Goal: Task Accomplishment & Management: Manage account settings

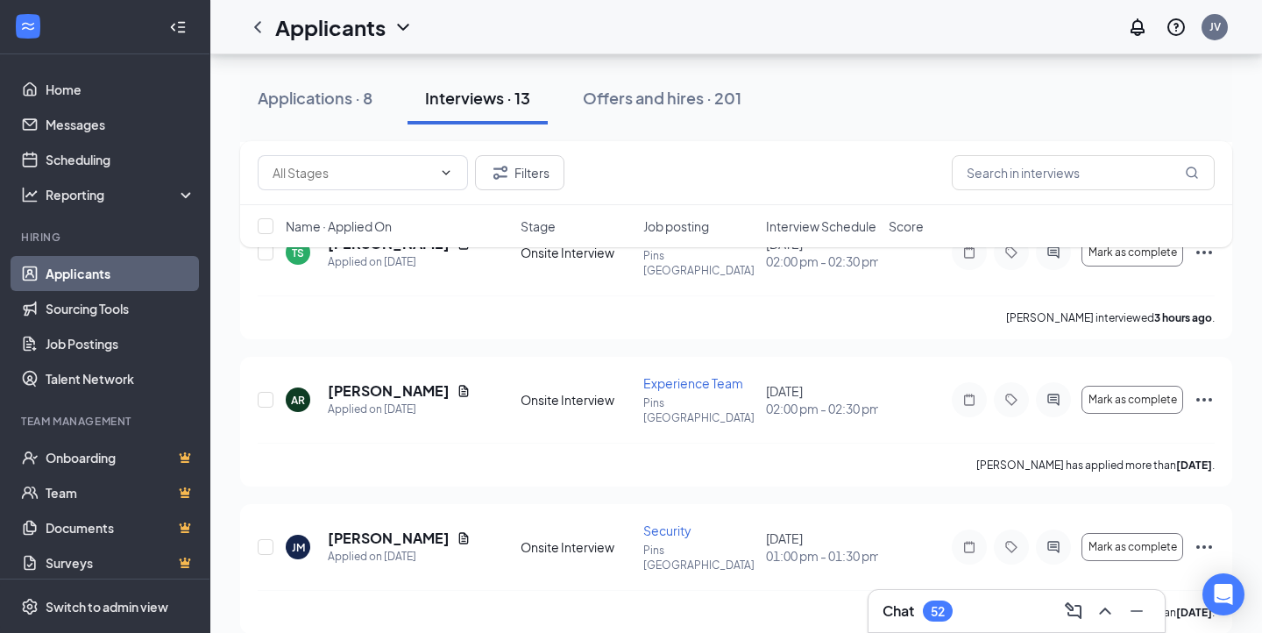
scroll to position [1474, 0]
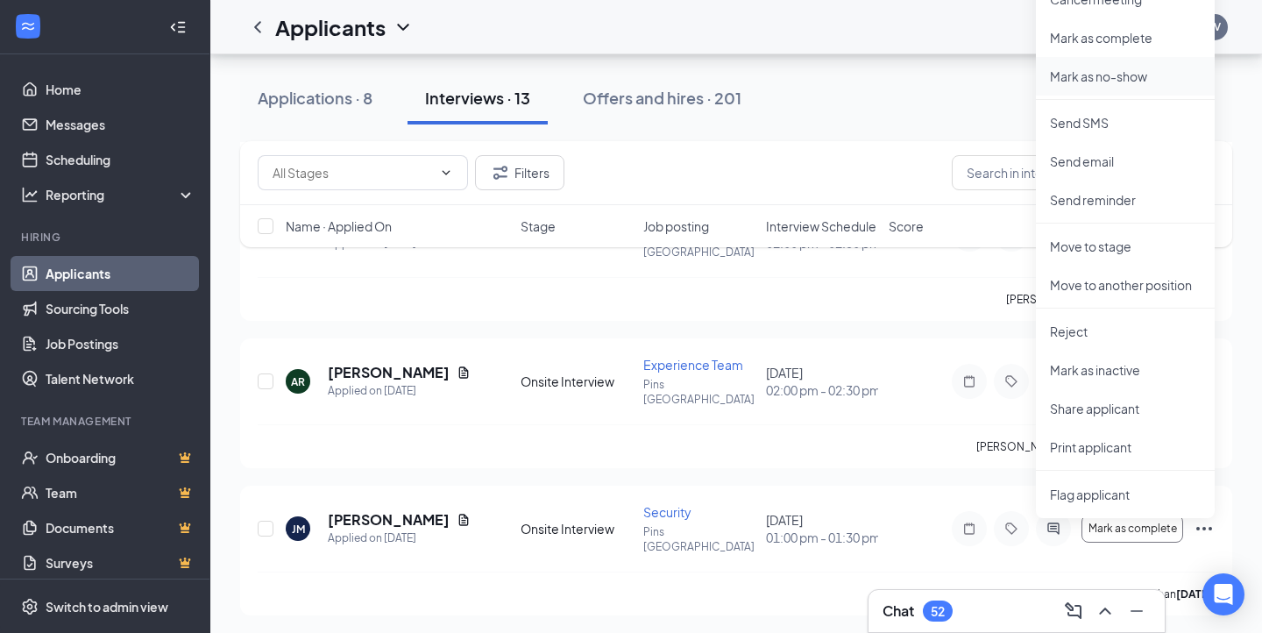
click at [1091, 78] on p "Mark as no-show" at bounding box center [1125, 77] width 151 height 18
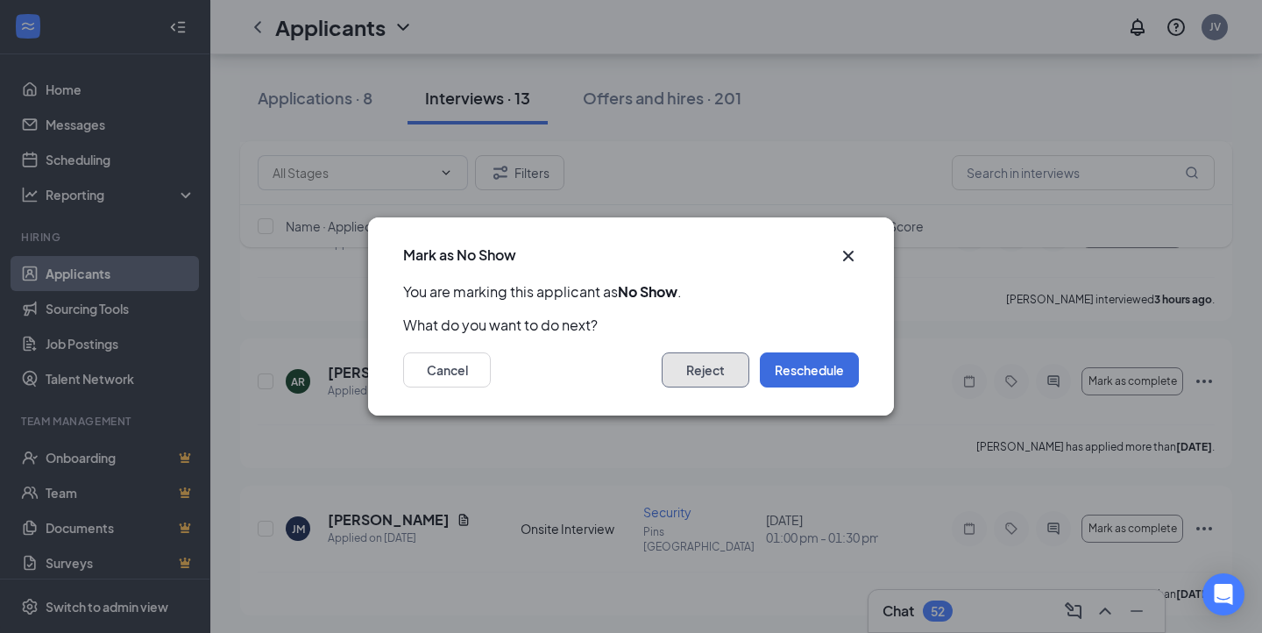
click at [707, 363] on button "Reject" at bounding box center [706, 369] width 88 height 35
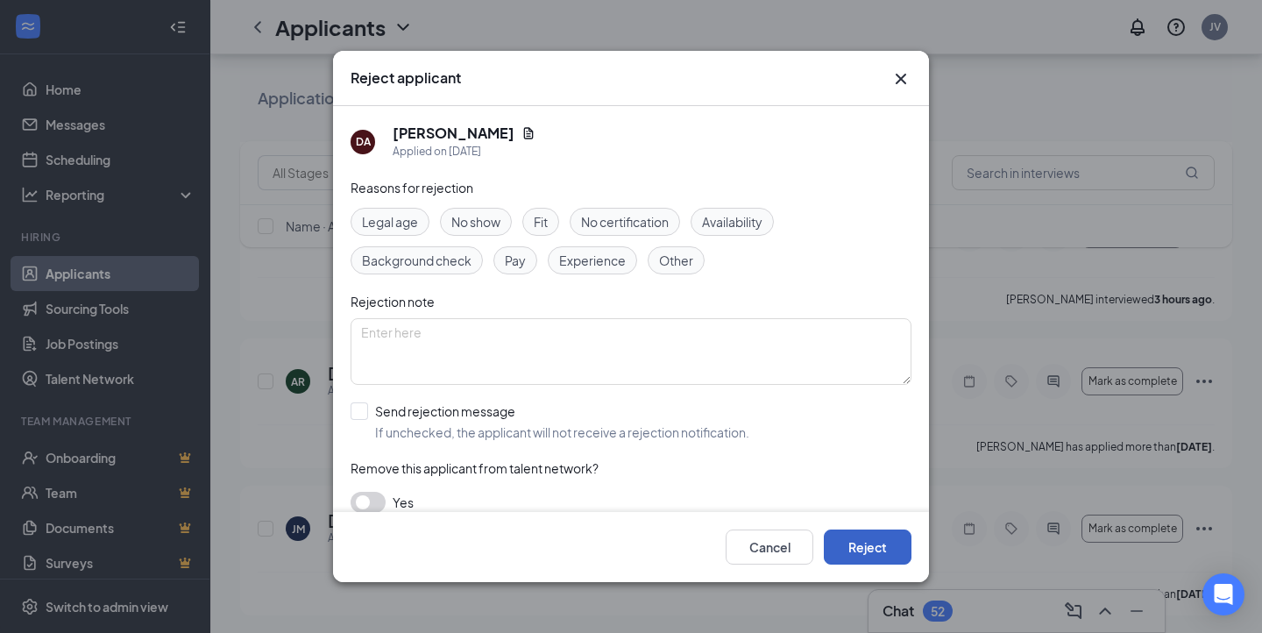
click at [866, 550] on button "Reject" at bounding box center [868, 546] width 88 height 35
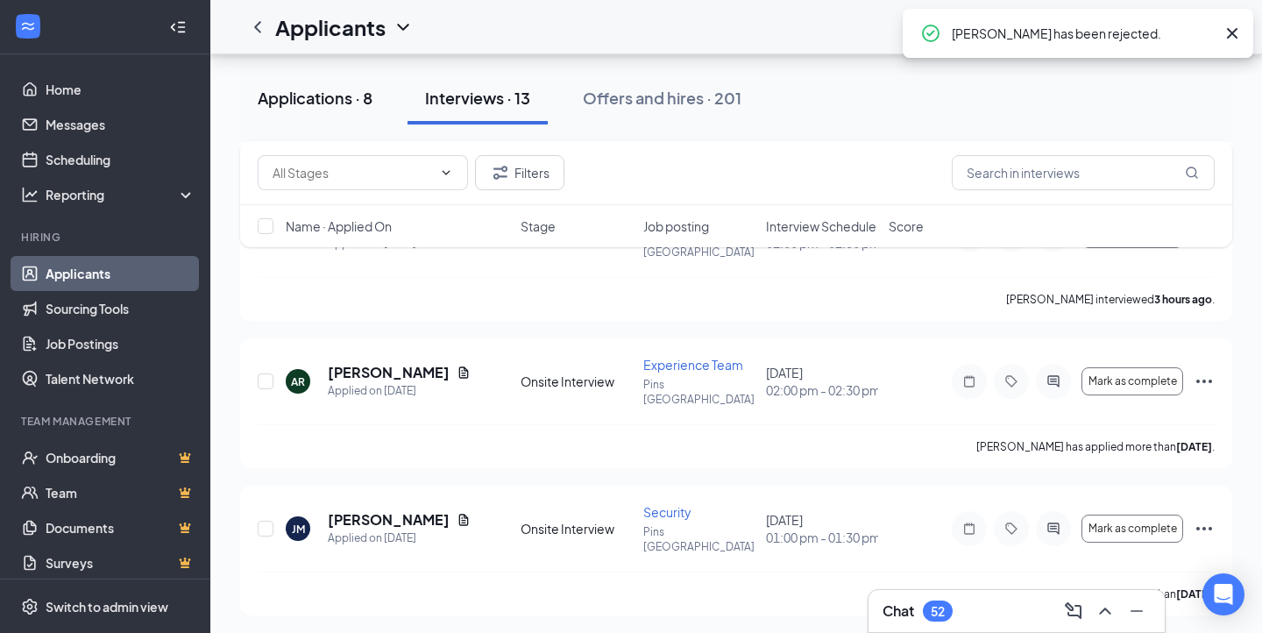
click at [322, 95] on div "Applications · 8" at bounding box center [315, 98] width 115 height 22
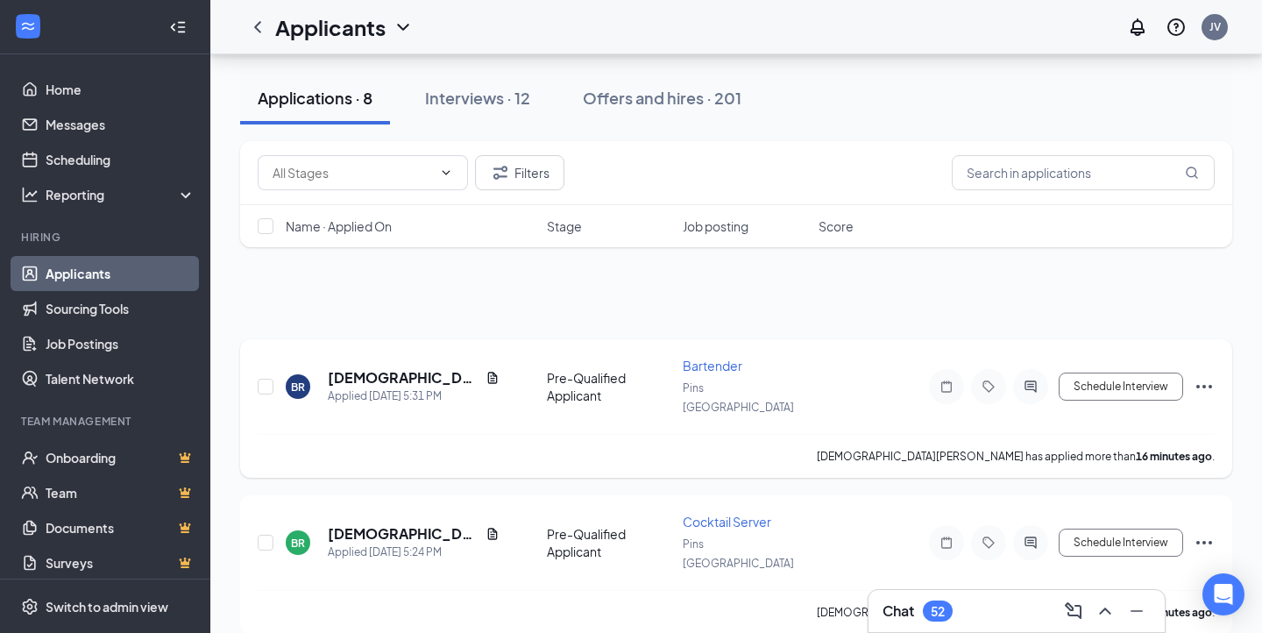
scroll to position [793, 0]
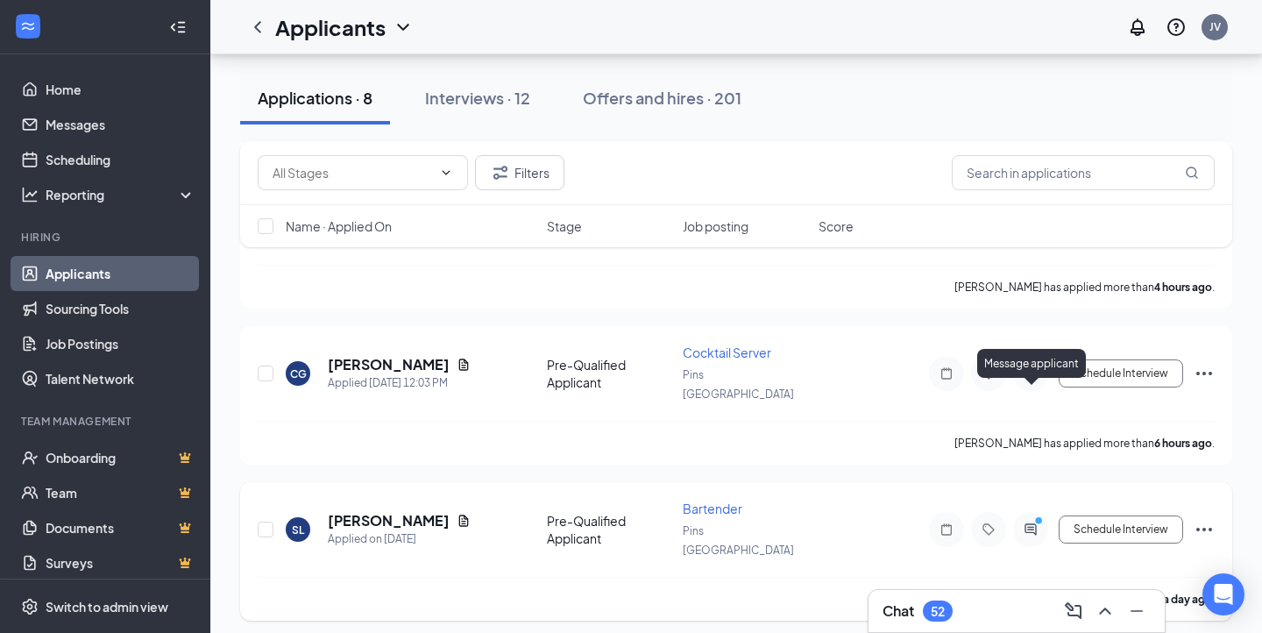
click at [1021, 522] on icon "ActiveChat" at bounding box center [1030, 529] width 21 height 14
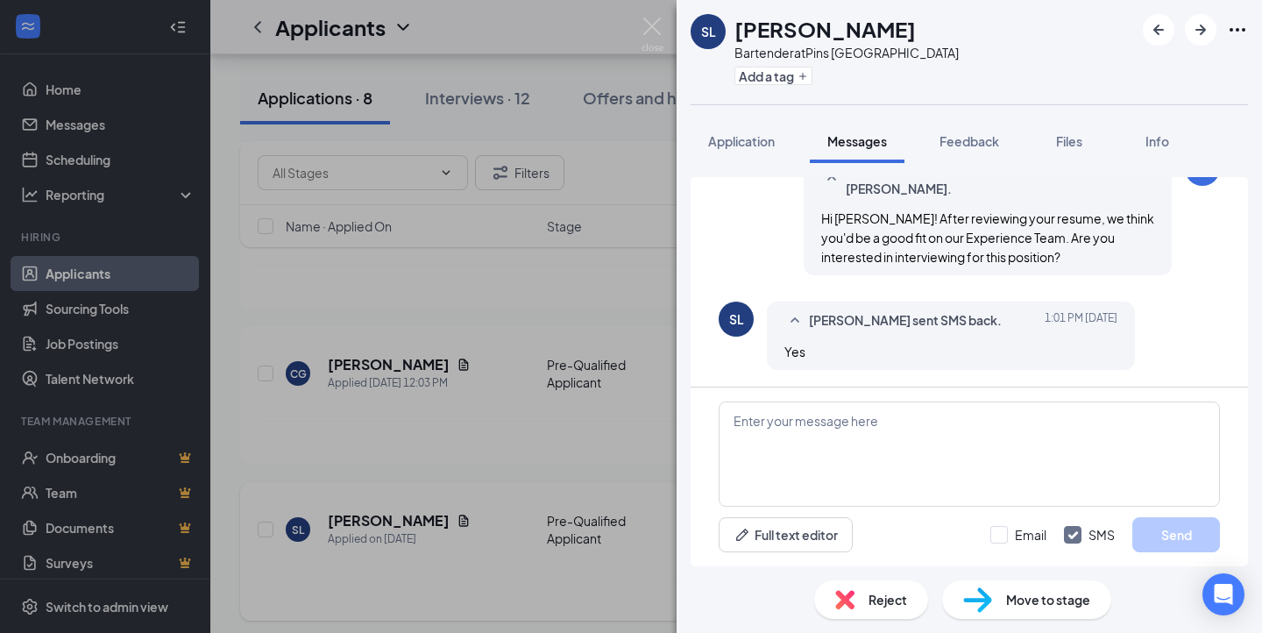
scroll to position [252, 0]
click at [1240, 33] on icon "Ellipses" at bounding box center [1237, 29] width 21 height 21
click at [956, 27] on div "SL Spencer Lookabaugh Bartender at Pins Dublin Add a tag" at bounding box center [970, 52] width 586 height 104
click at [653, 27] on img at bounding box center [653, 35] width 22 height 34
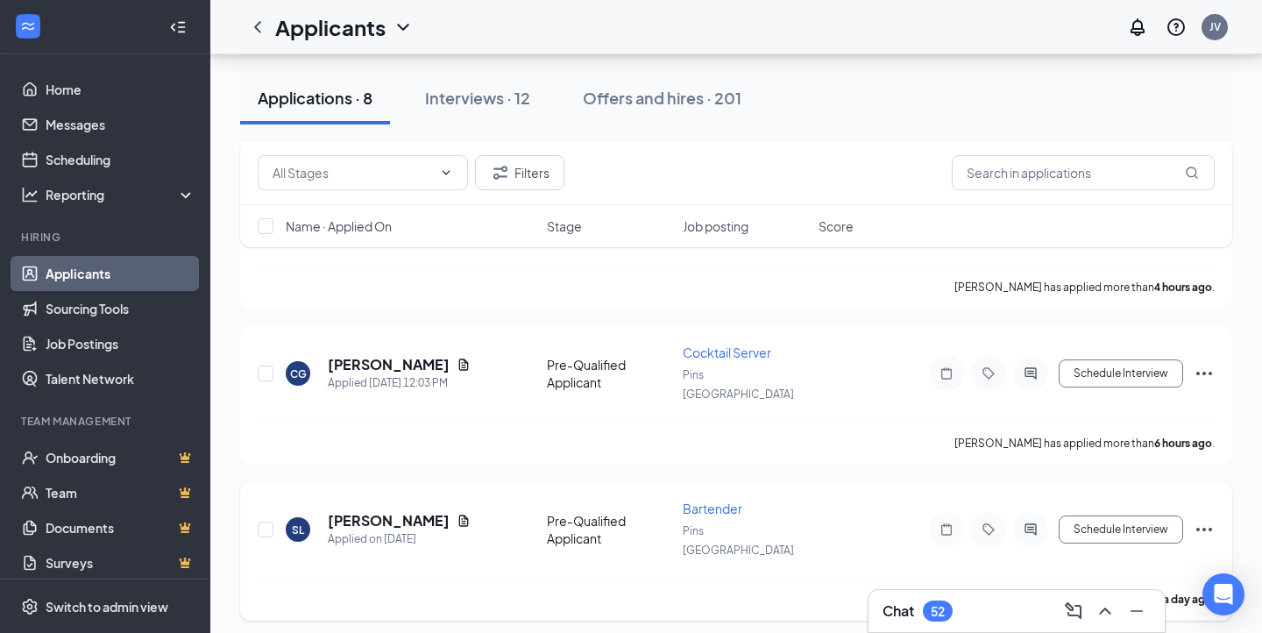
click at [1208, 519] on icon "Ellipses" at bounding box center [1204, 529] width 21 height 21
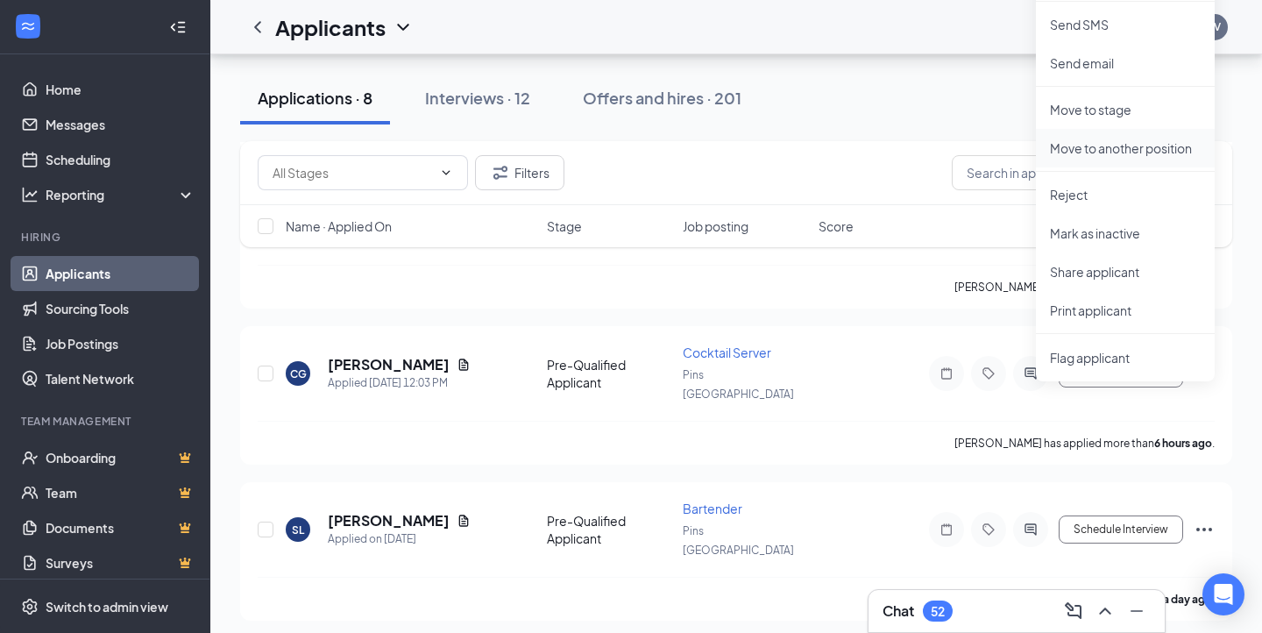
click at [1094, 150] on p "Move to another position" at bounding box center [1125, 148] width 151 height 18
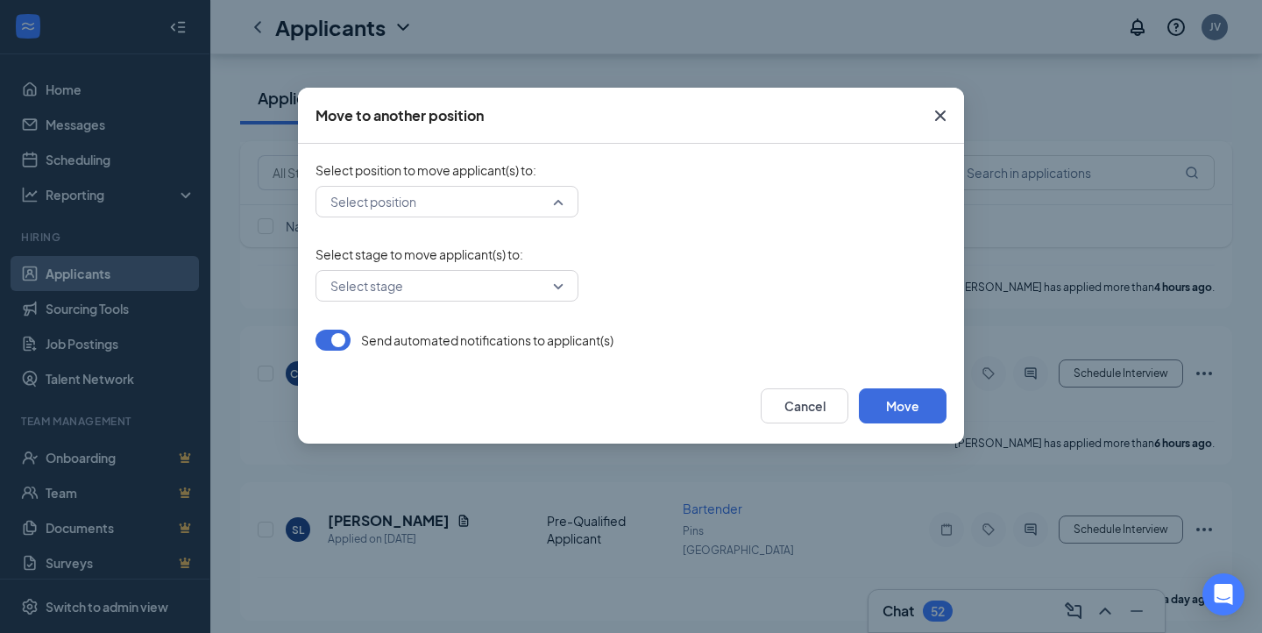
click at [549, 195] on input "search" at bounding box center [441, 202] width 230 height 30
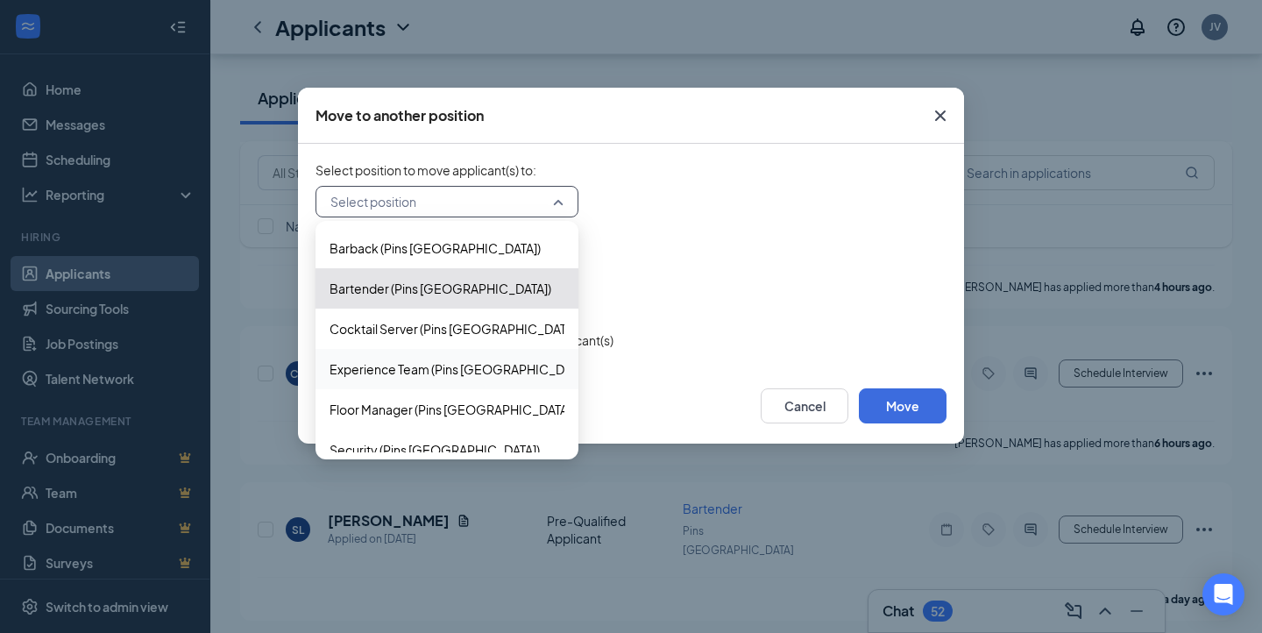
click at [436, 367] on span "Experience Team (Pins Dublin)" at bounding box center [461, 368] width 262 height 19
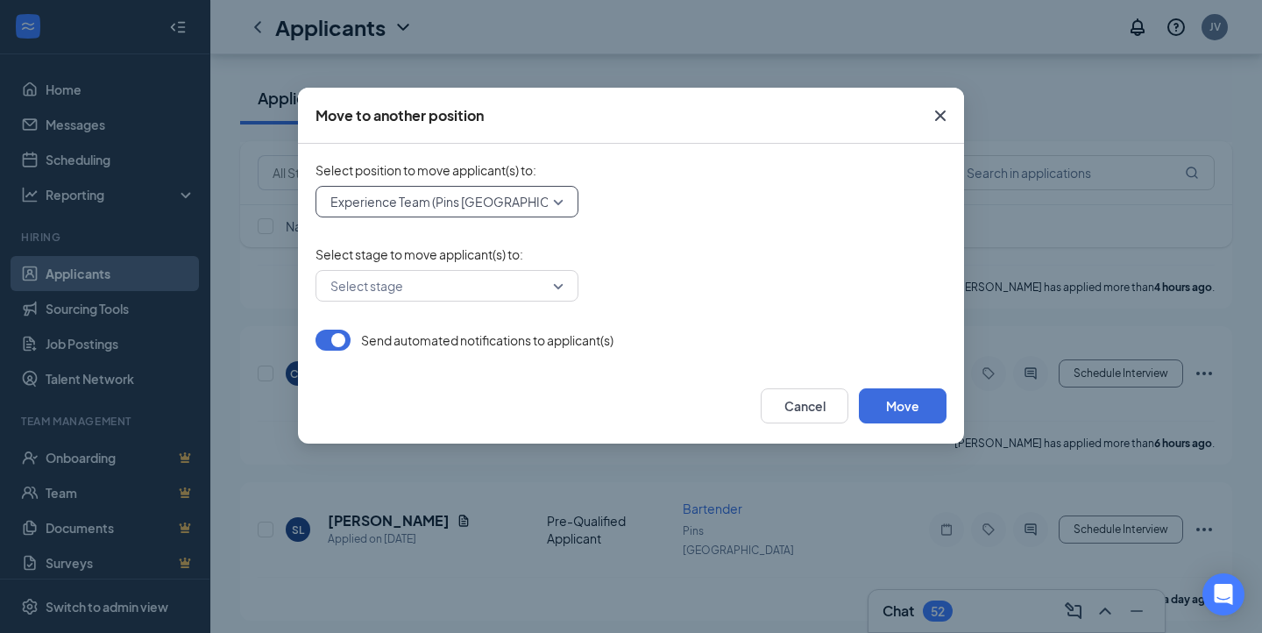
click at [558, 284] on div "Select stage" at bounding box center [447, 286] width 263 height 32
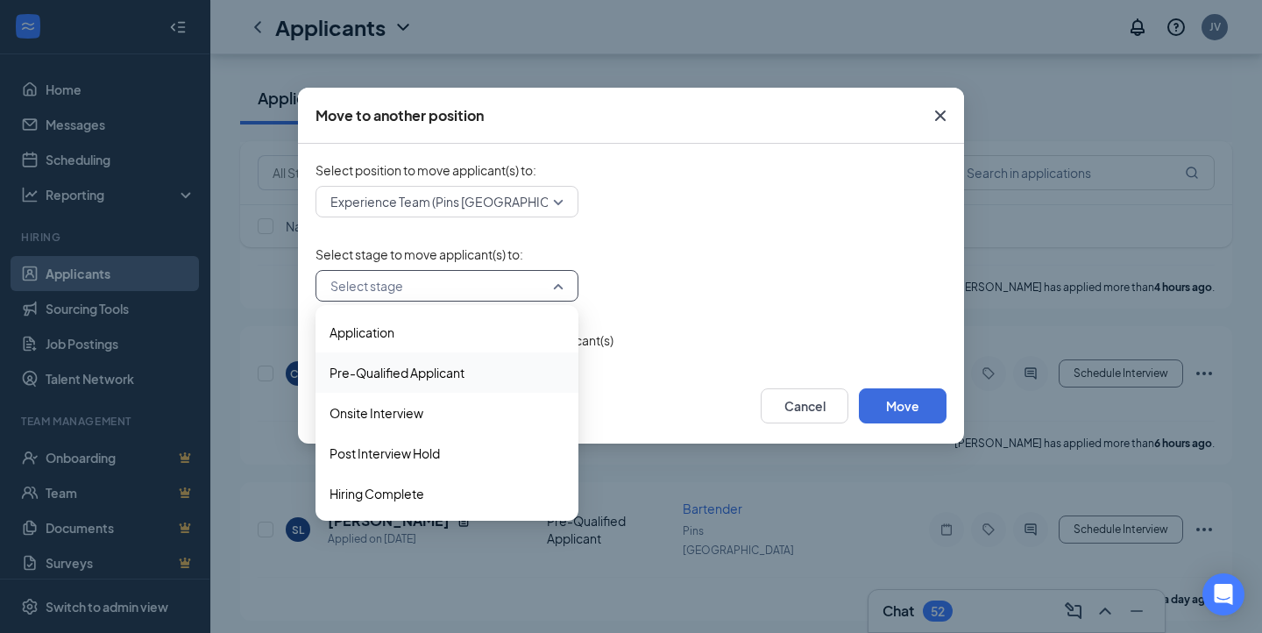
click at [407, 370] on span "Pre-Qualified Applicant" at bounding box center [397, 372] width 135 height 19
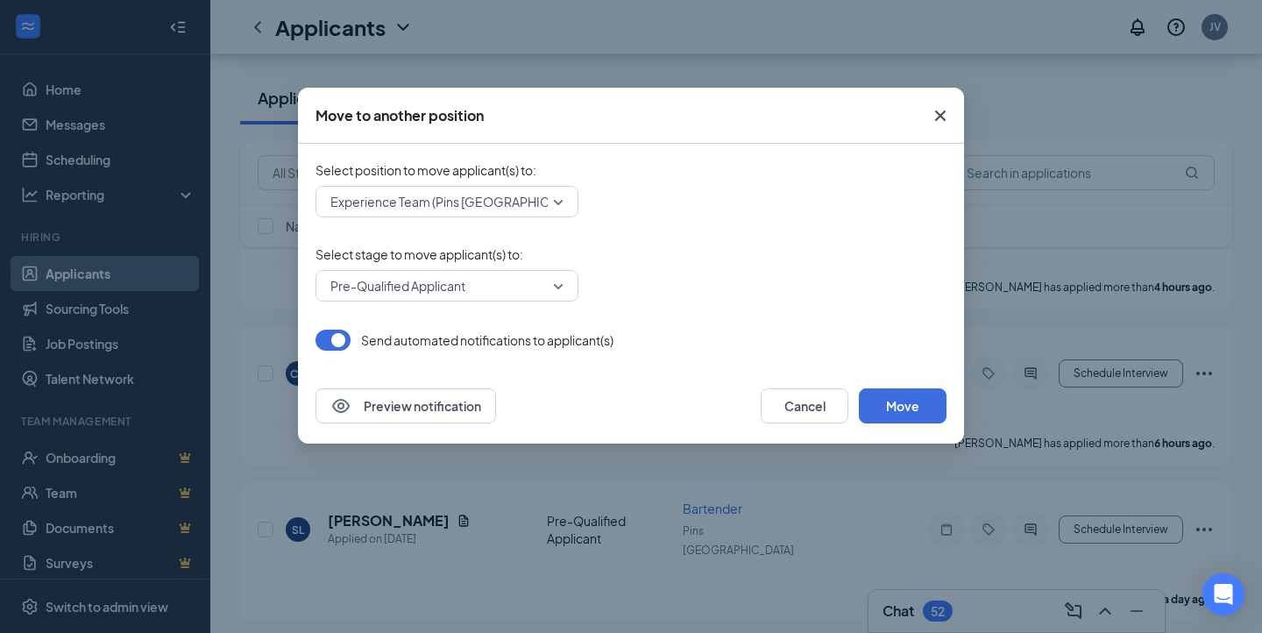
click at [345, 330] on div at bounding box center [333, 340] width 35 height 21
click at [339, 335] on button "button" at bounding box center [333, 340] width 35 height 21
click at [904, 404] on button "Move" at bounding box center [903, 405] width 88 height 35
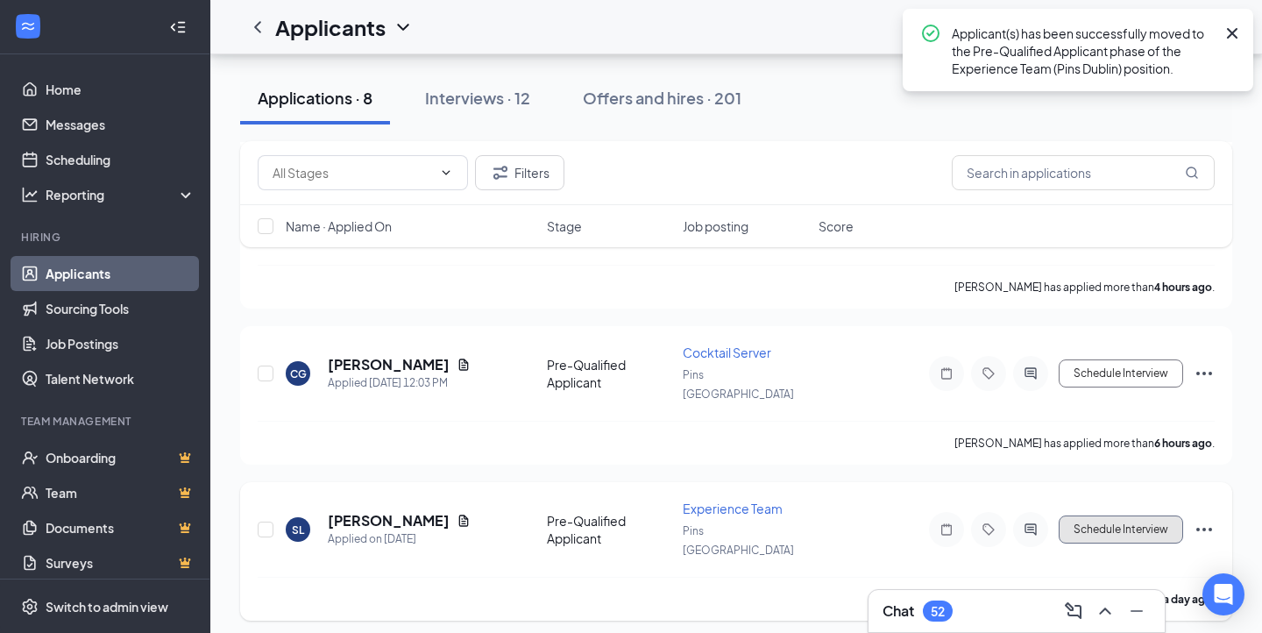
click at [1092, 515] on button "Schedule Interview" at bounding box center [1121, 529] width 124 height 28
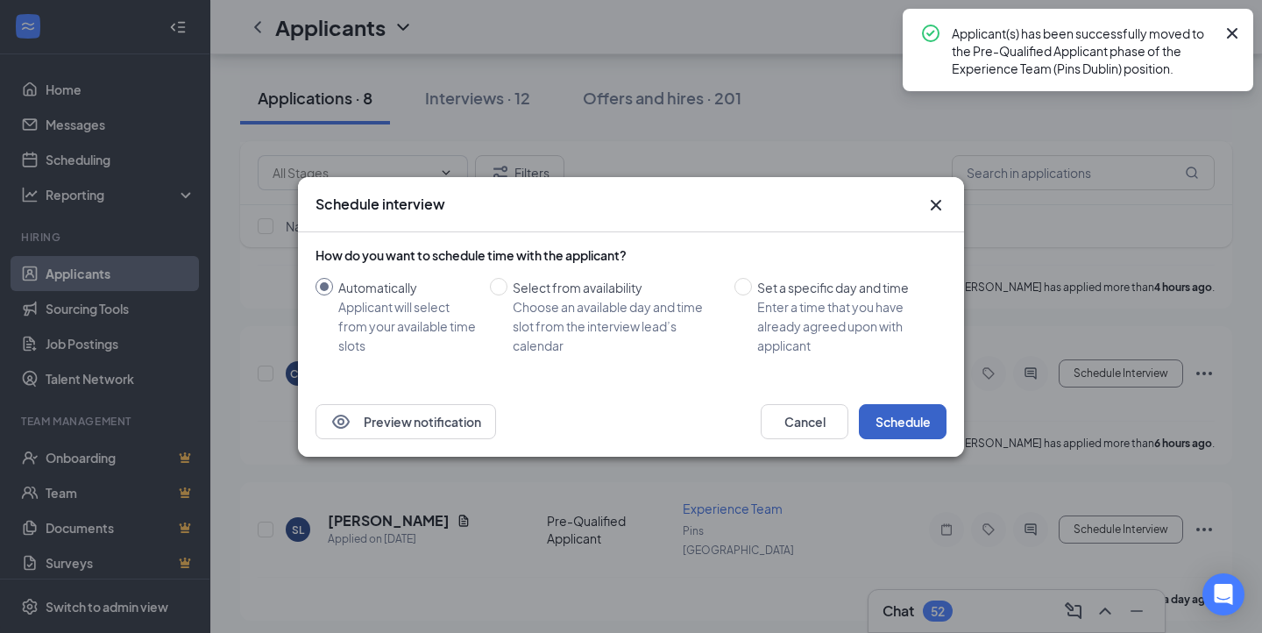
click at [890, 418] on button "Schedule" at bounding box center [903, 421] width 88 height 35
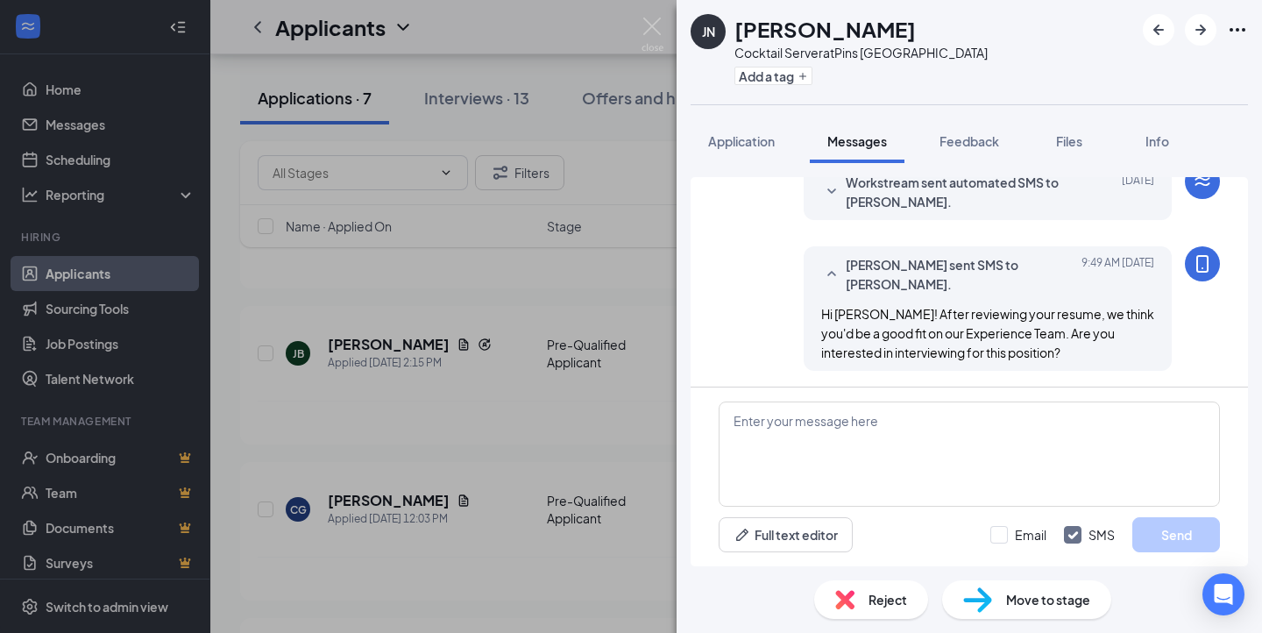
scroll to position [157, 0]
click at [650, 27] on img at bounding box center [653, 35] width 22 height 34
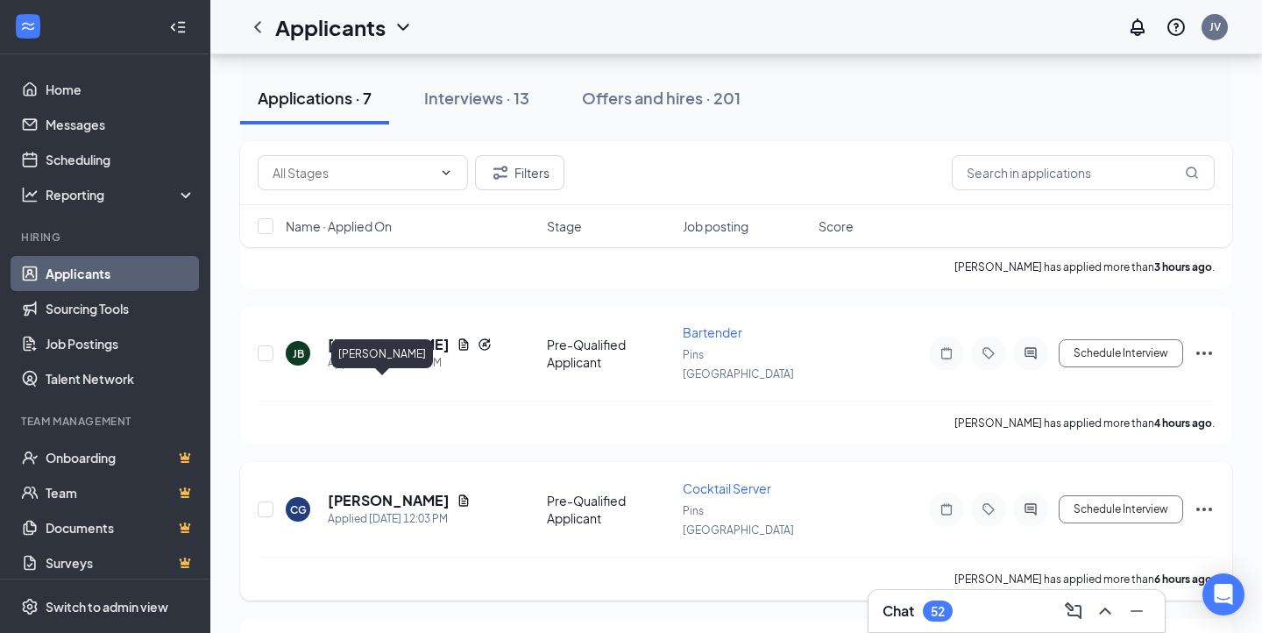
click at [361, 491] on h5 "Carli Glenn" at bounding box center [389, 500] width 122 height 19
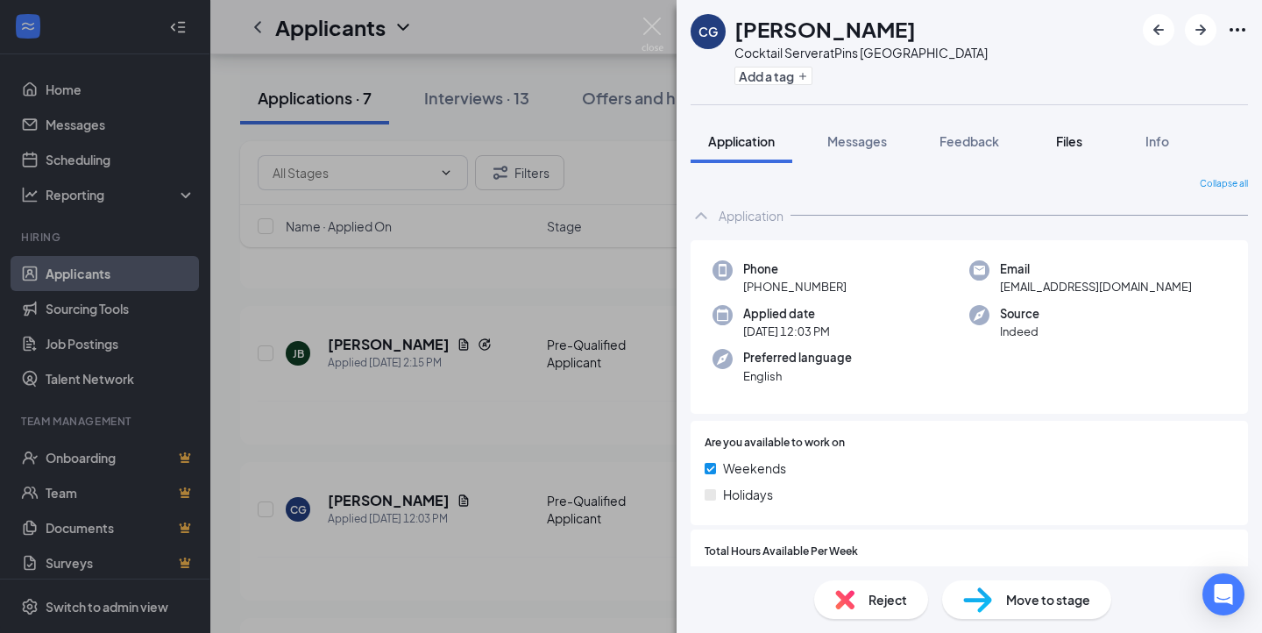
click at [1076, 139] on span "Files" at bounding box center [1069, 141] width 26 height 16
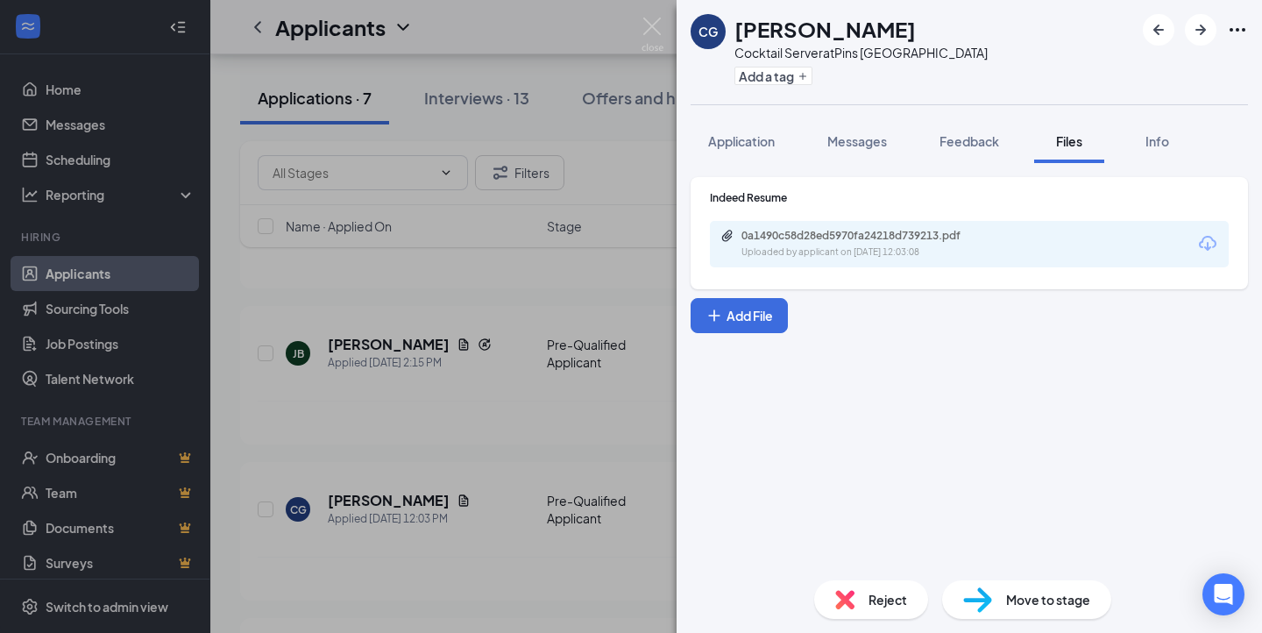
click at [931, 219] on div "Indeed Resume 0a1490c58d28ed5970fa24218d739213.pdf Uploaded by applicant on Aug…" at bounding box center [969, 228] width 519 height 77
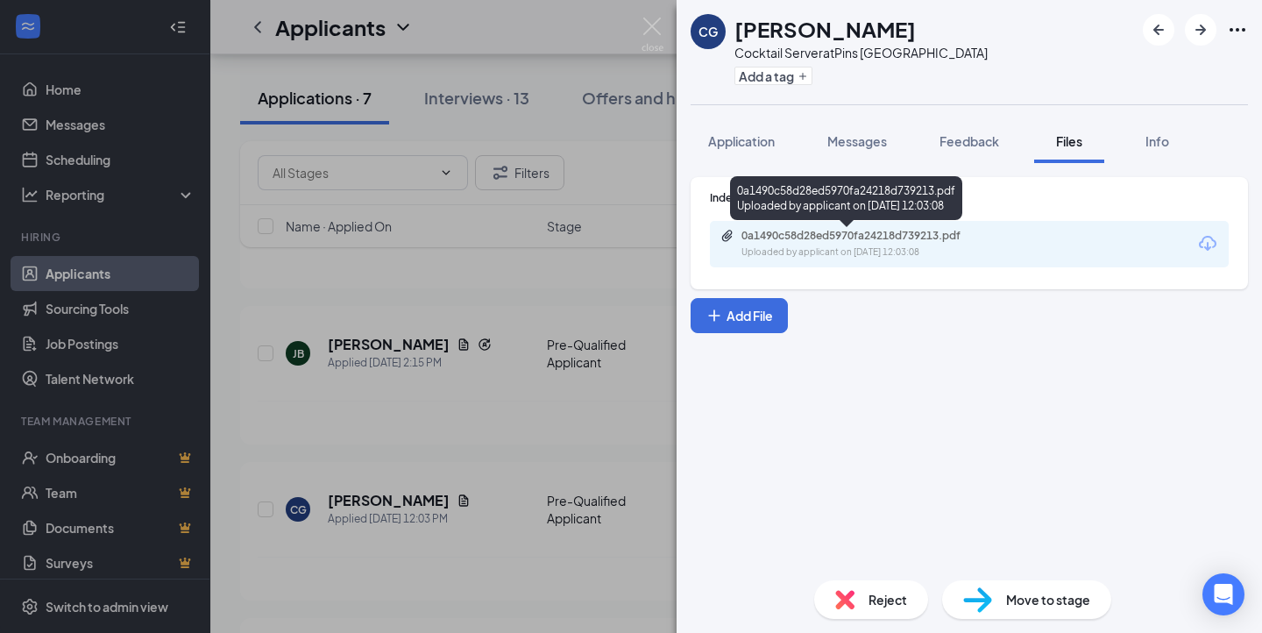
click at [927, 238] on div "0a1490c58d28ed5970fa24218d739213.pdf" at bounding box center [864, 236] width 245 height 14
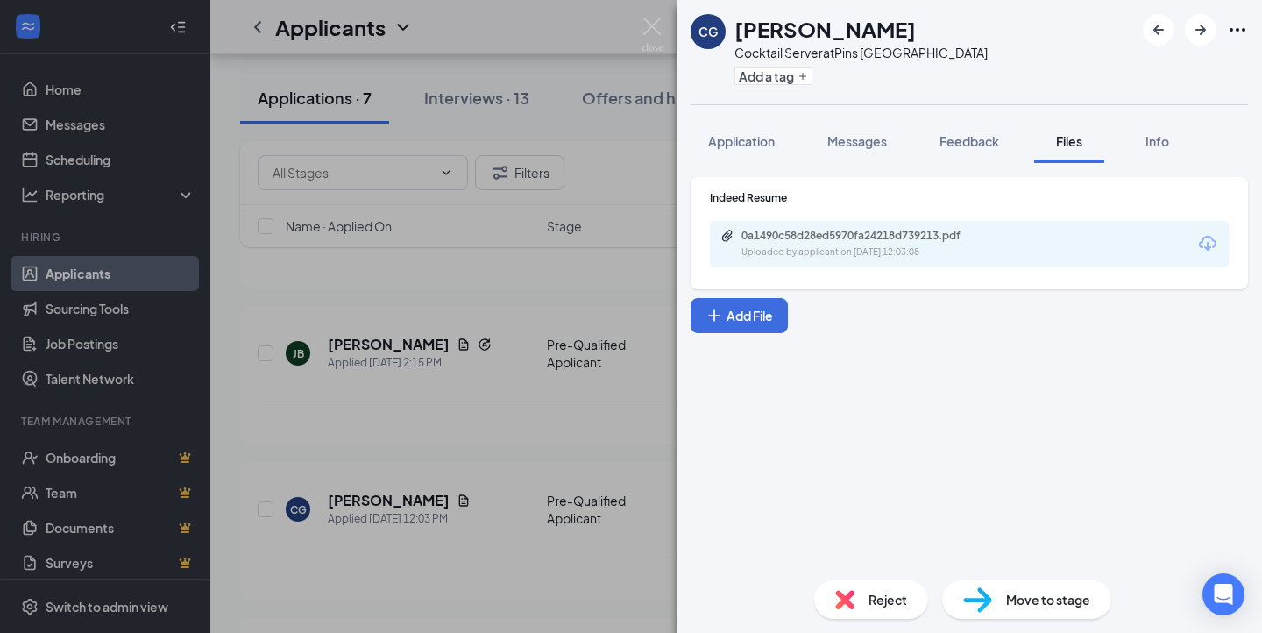
click at [650, 451] on div "CG Carli Glenn Cocktail Server at Pins Dublin Add a tag Application Messages Fe…" at bounding box center [631, 316] width 1262 height 633
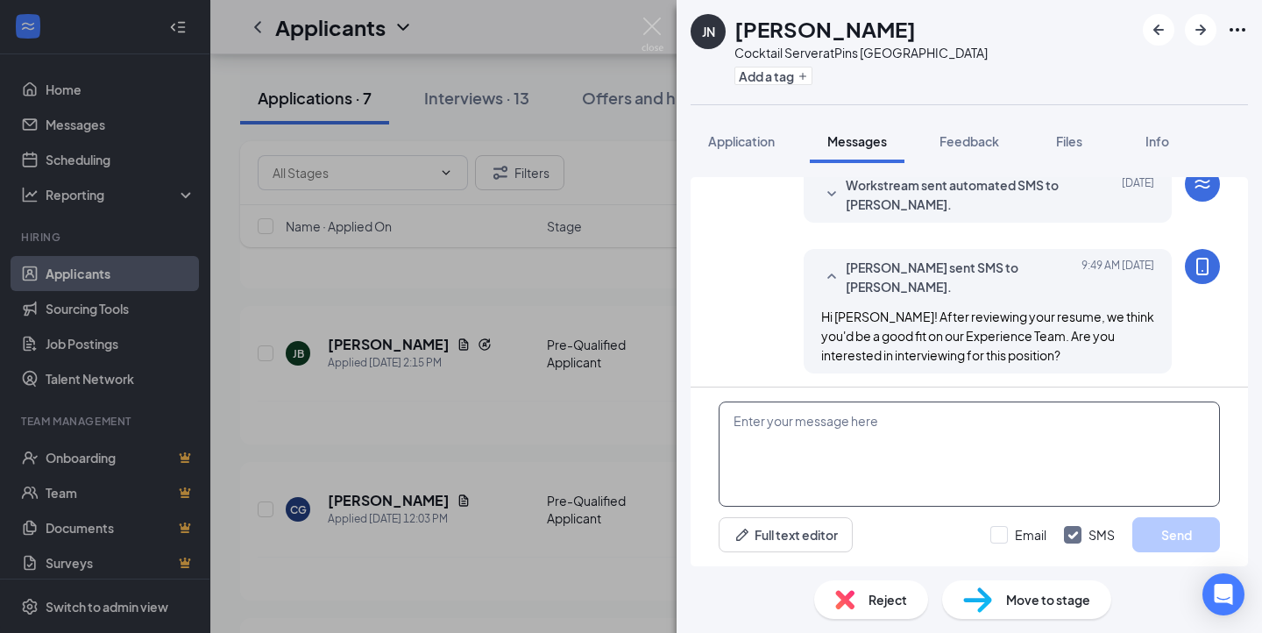
scroll to position [157, 0]
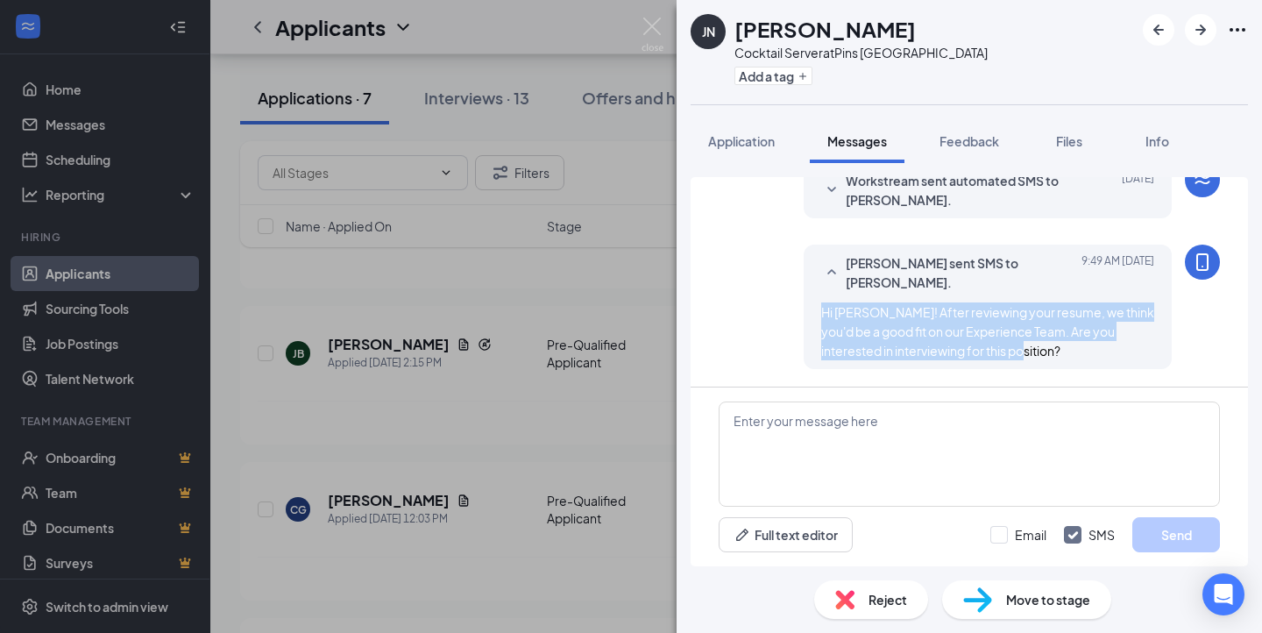
drag, startPoint x: 993, startPoint y: 352, endPoint x: 808, endPoint y: 315, distance: 188.8
click at [808, 315] on div "Jamie Vargo sent SMS to Jordan Neidhart. Today 9:49 AM Hi Jordan! After reviewi…" at bounding box center [988, 307] width 368 height 124
copy span "Hi Jordan! After reviewing your resume, we think you'd be a good fit on our Exp…"
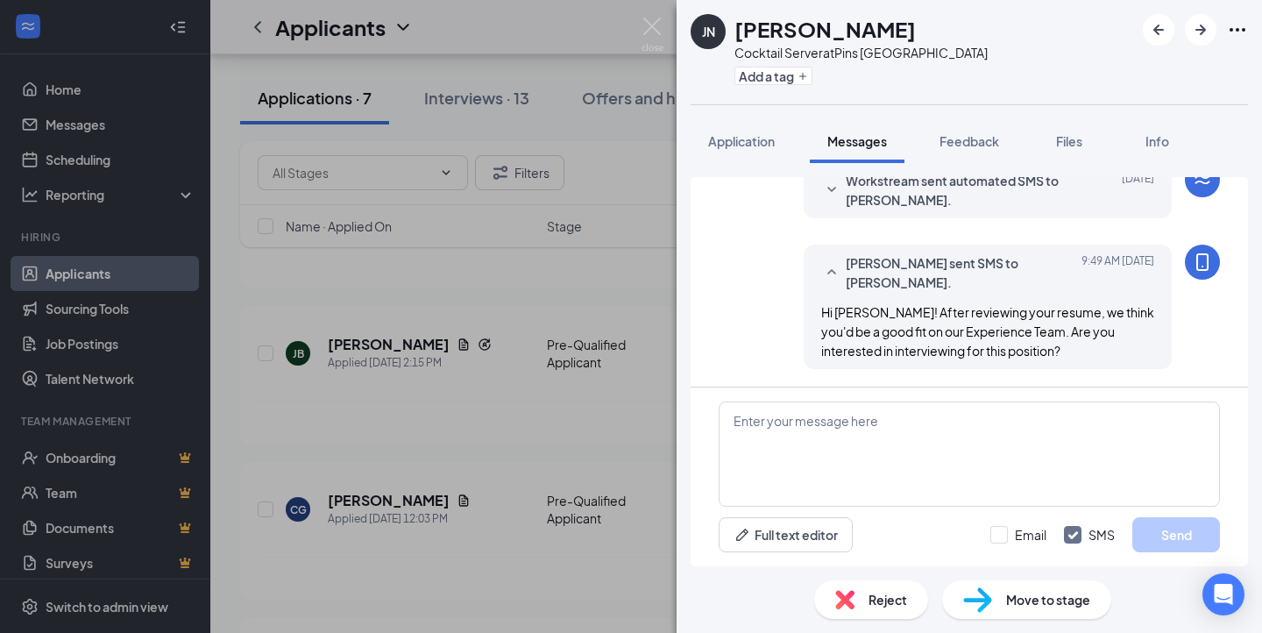
click at [480, 409] on div "JN Jordan Neidhart Cocktail Server at Pins Dublin Add a tag Application Message…" at bounding box center [631, 316] width 1262 height 633
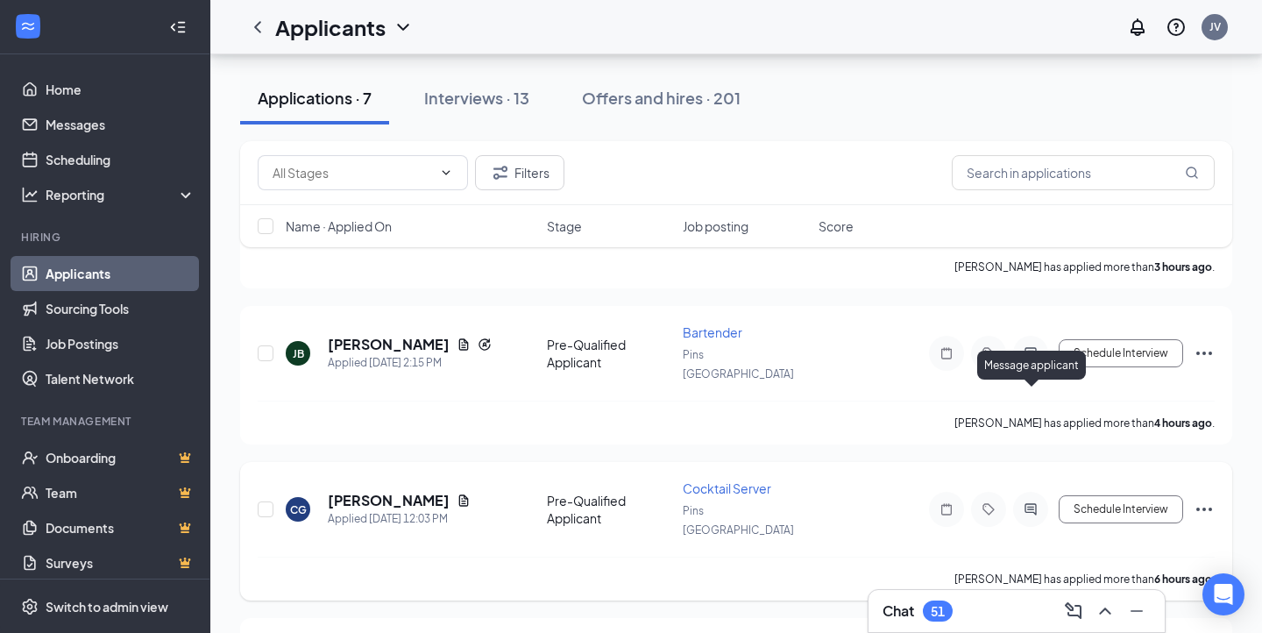
click at [1026, 502] on icon "ActiveChat" at bounding box center [1030, 509] width 21 height 14
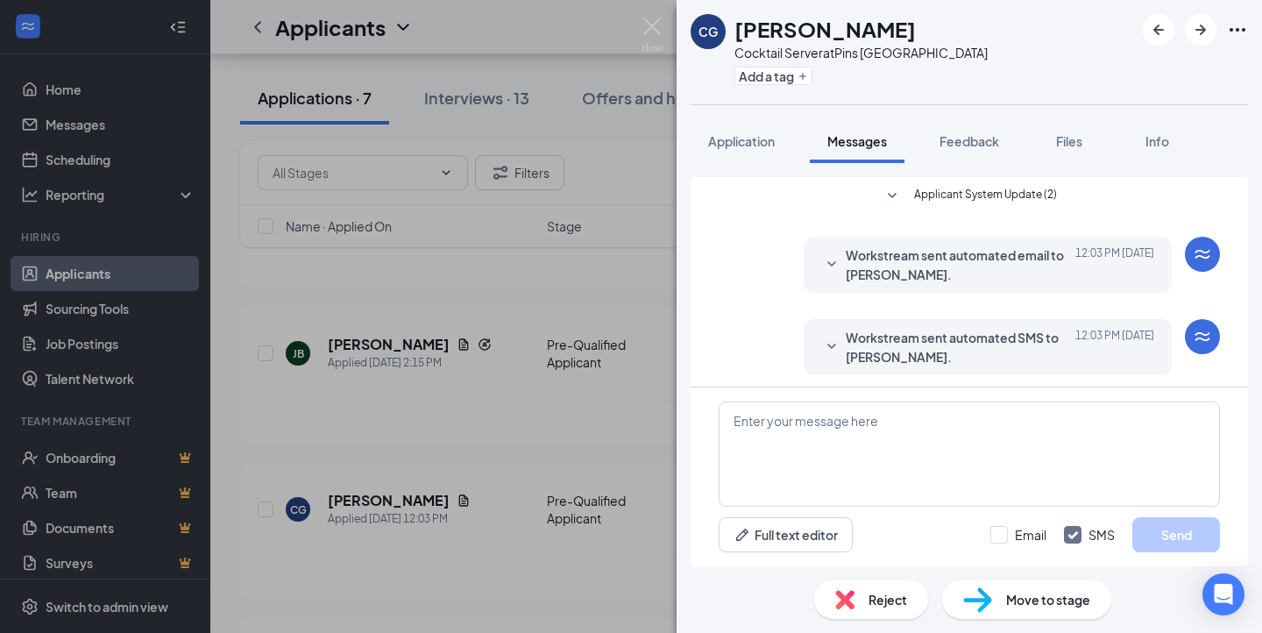
scroll to position [6, 0]
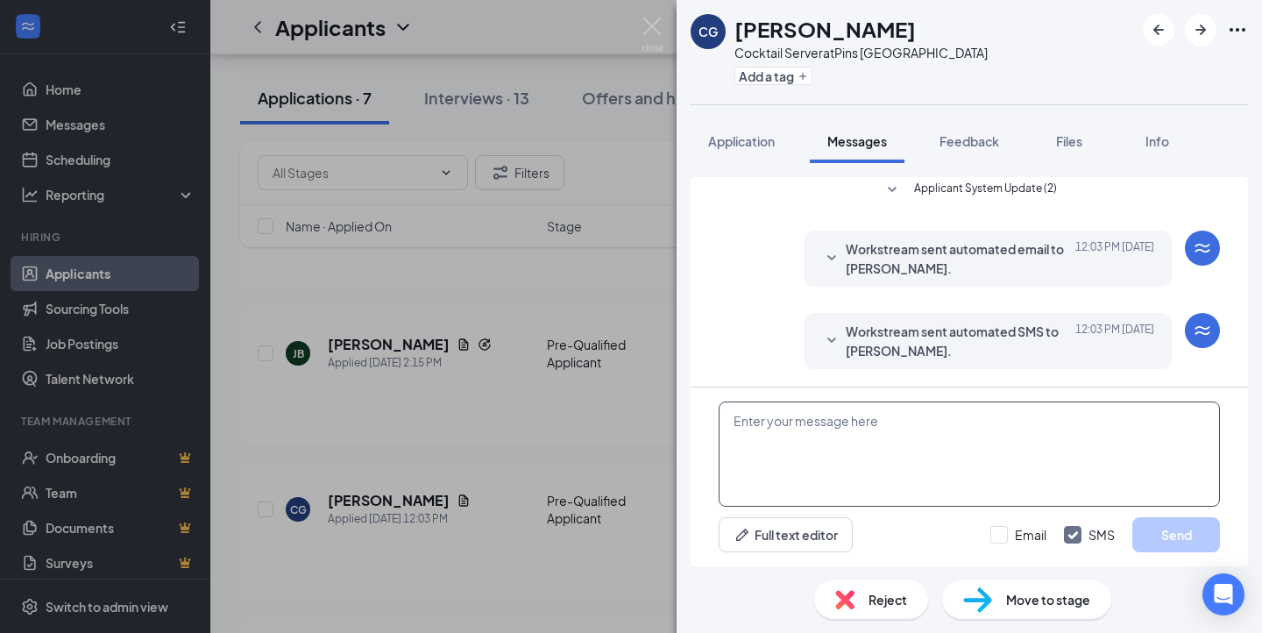
click at [885, 444] on textarea at bounding box center [969, 453] width 501 height 105
paste textarea "Hi Jordan! After reviewing your resume, we think you'd be a good fit on our Exp…"
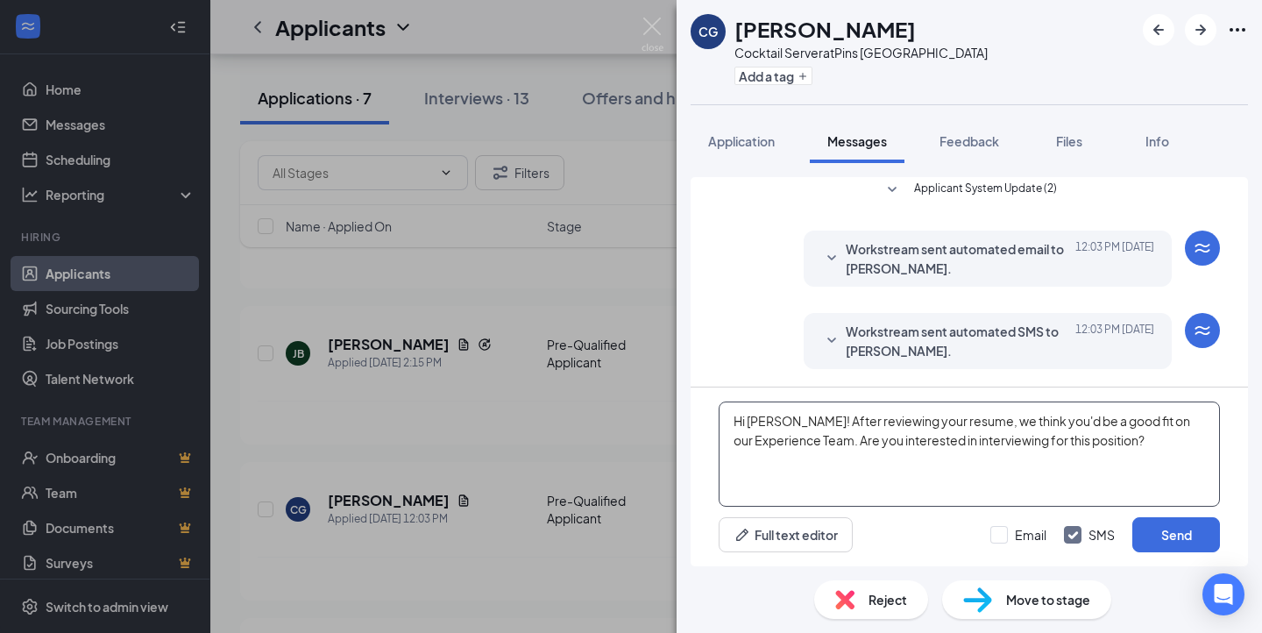
click at [767, 426] on textarea "Hi Jordan! After reviewing your resume, we think you'd be a good fit on our Exp…" at bounding box center [969, 453] width 501 height 105
type textarea "Hi Carli! After reviewing your resume, we think you'd be a good fit on our Expe…"
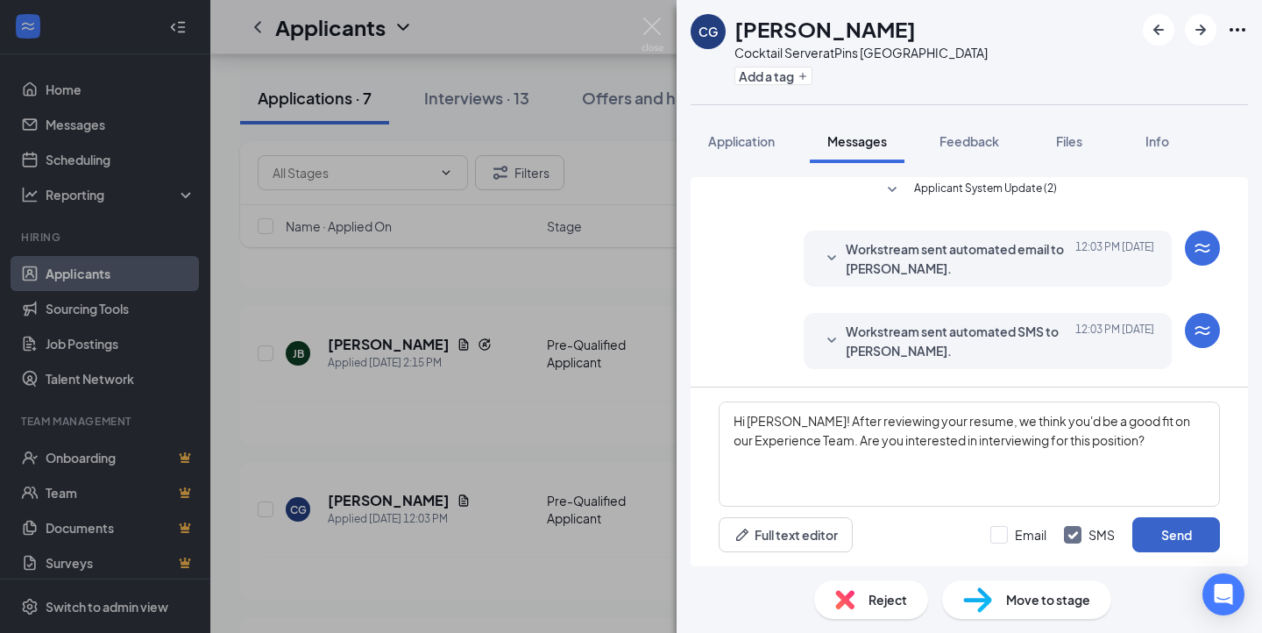
click at [1169, 535] on button "Send" at bounding box center [1177, 534] width 88 height 35
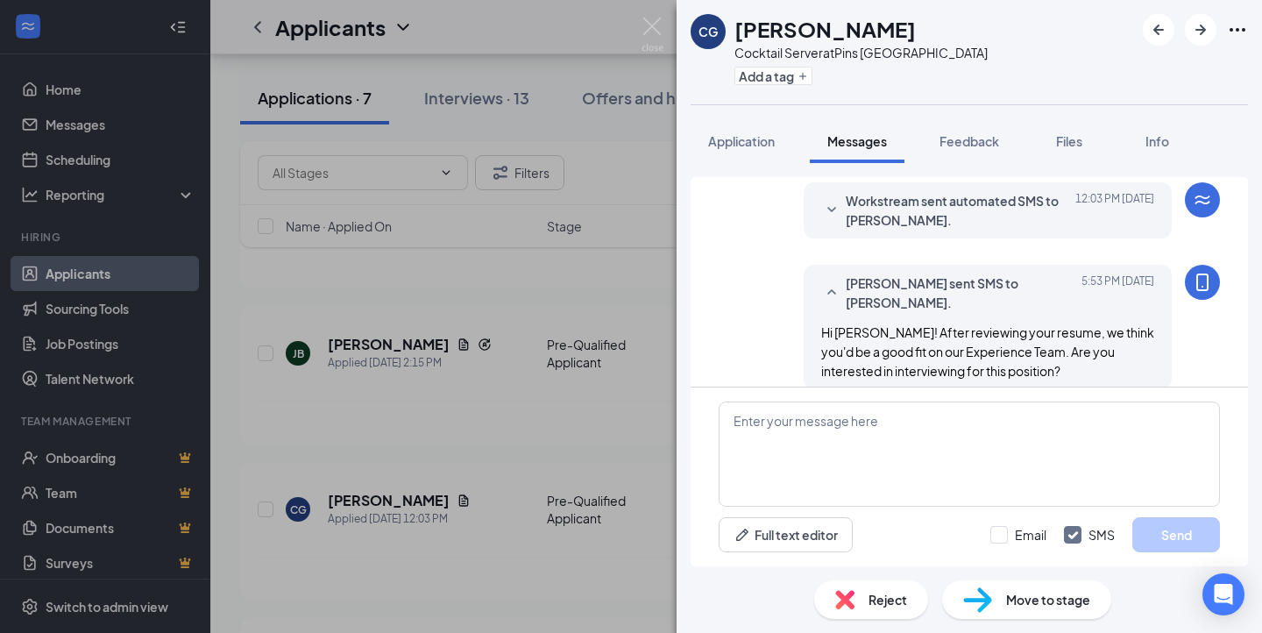
scroll to position [139, 0]
click at [650, 23] on img at bounding box center [653, 35] width 22 height 34
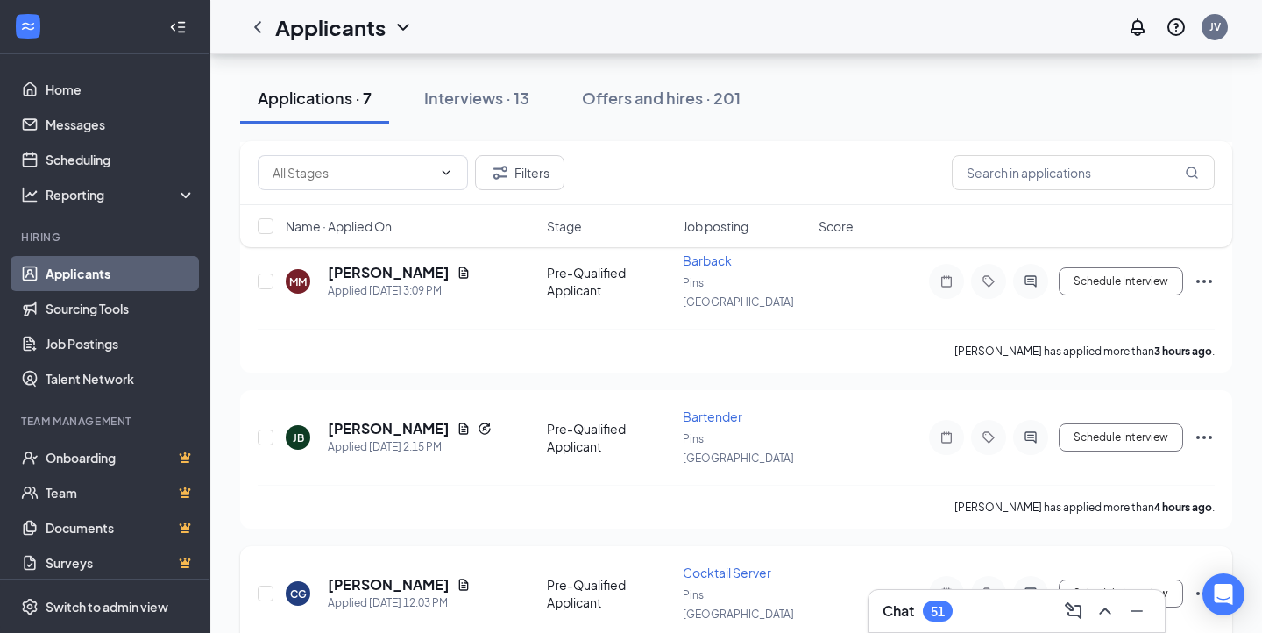
scroll to position [568, 0]
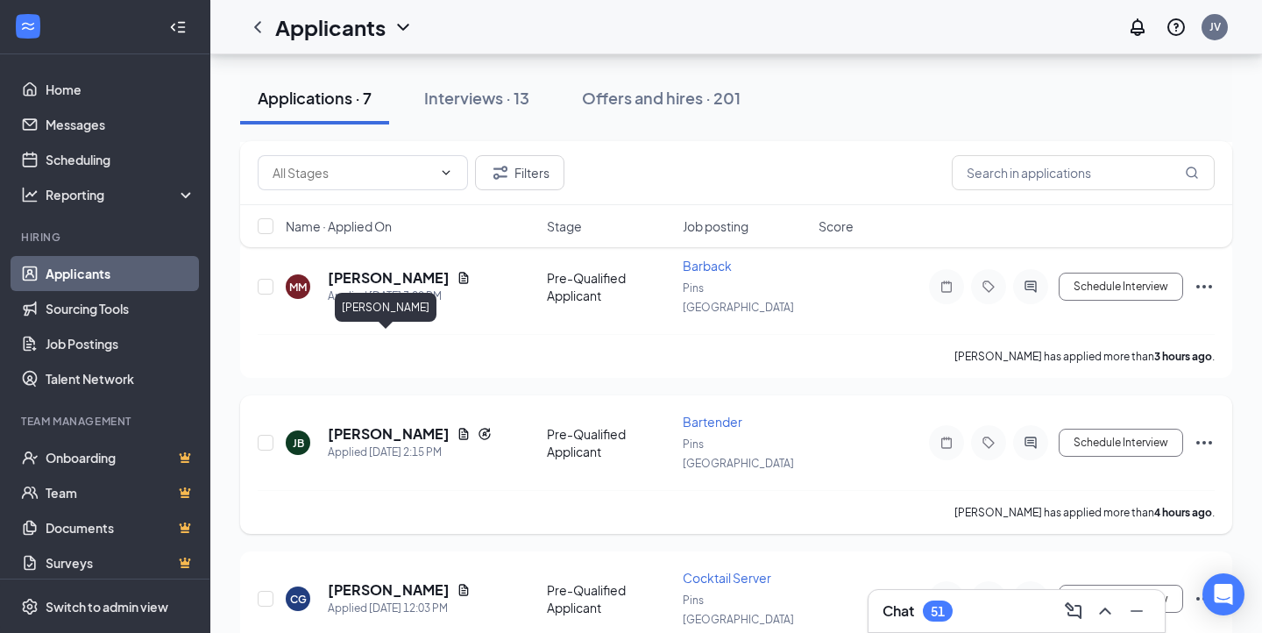
click at [383, 424] on h5 "Joseph Bassett" at bounding box center [389, 433] width 122 height 19
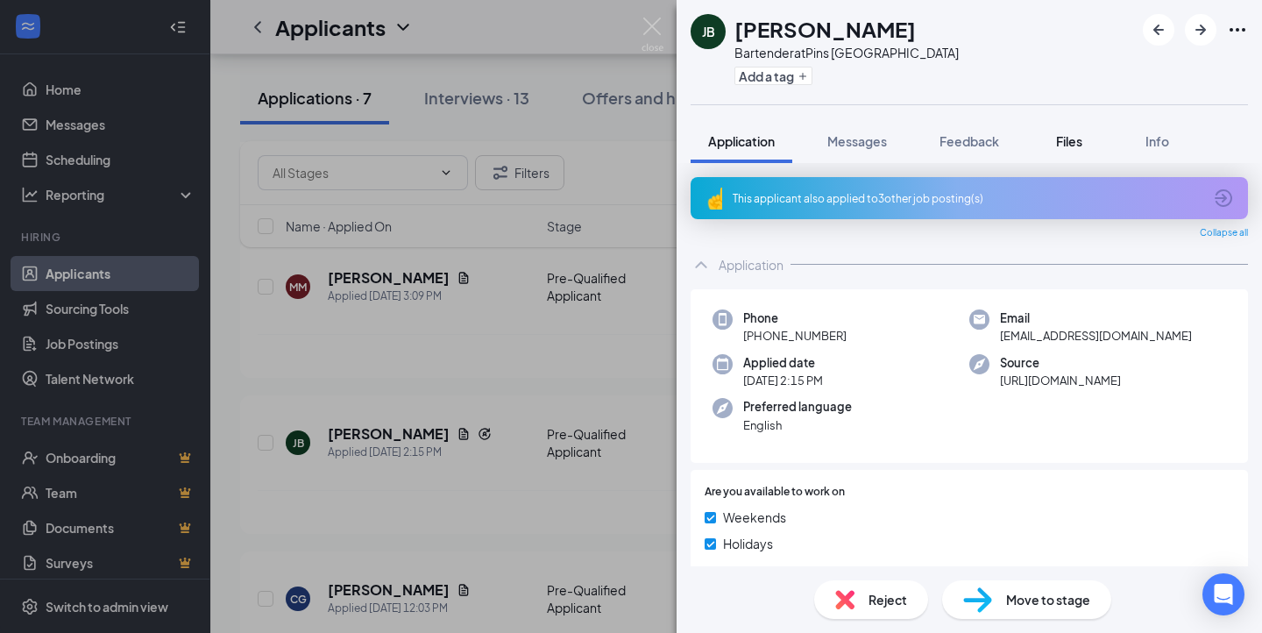
click at [1062, 134] on span "Files" at bounding box center [1069, 141] width 26 height 16
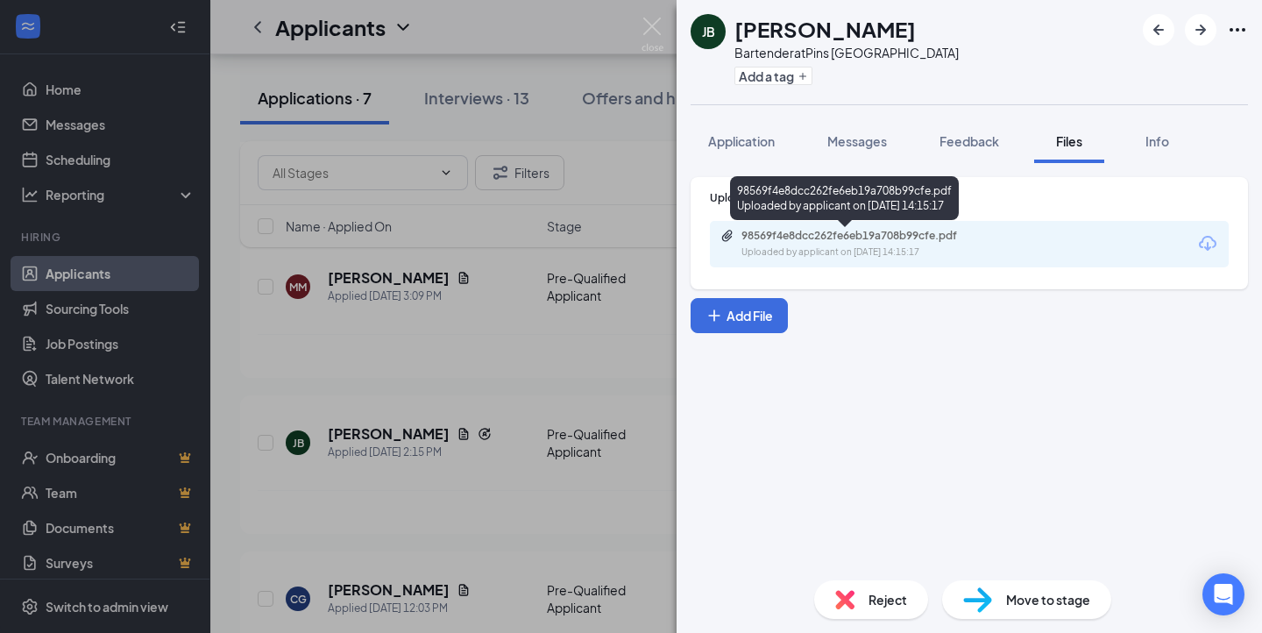
click at [849, 244] on div "98569f4e8dcc262fe6eb19a708b99cfe.pdf Uploaded by applicant on Aug 26, 2025 at 1…" at bounding box center [863, 244] width 284 height 31
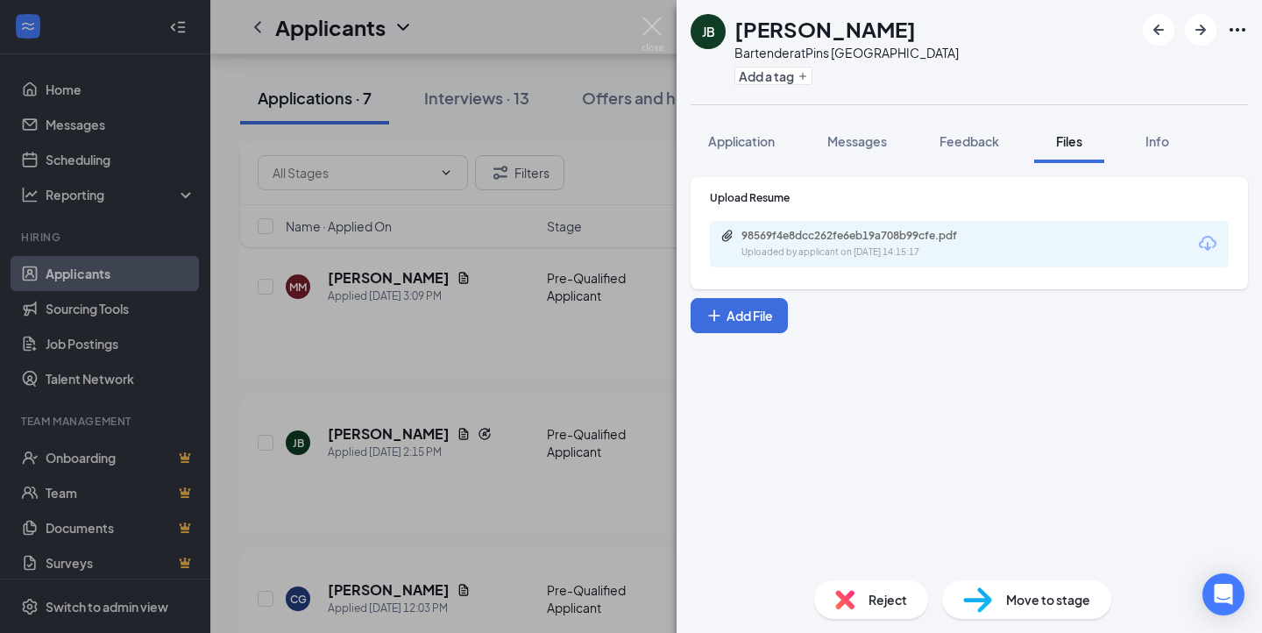
click at [854, 605] on img at bounding box center [844, 599] width 19 height 19
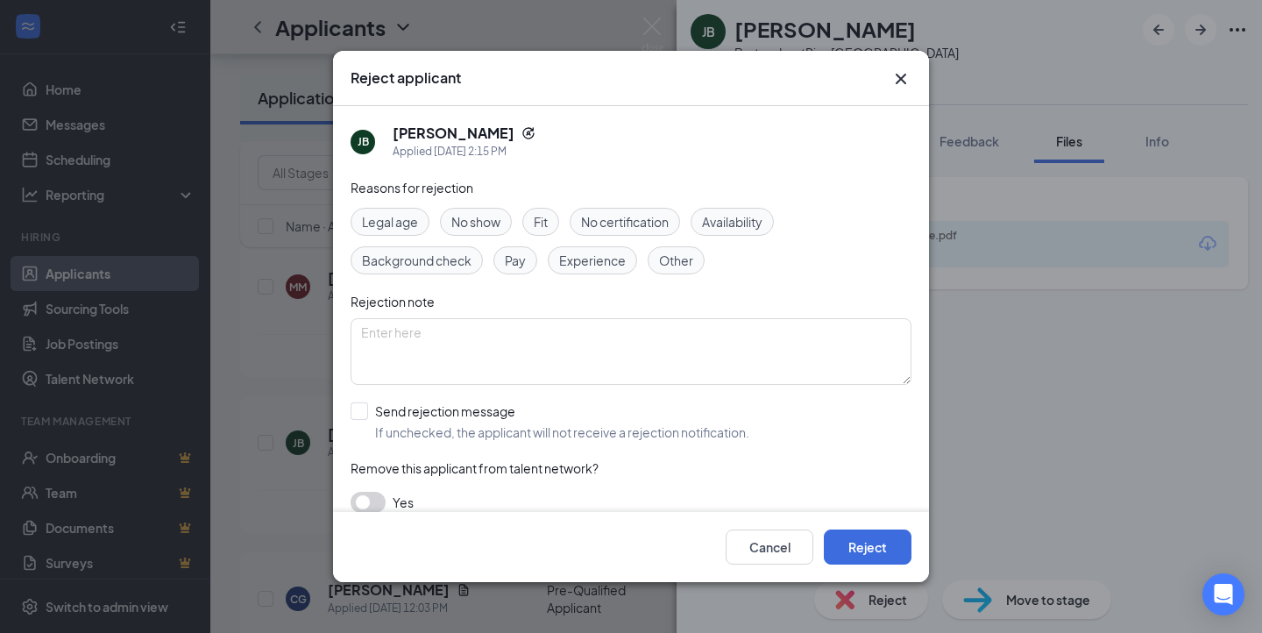
click at [848, 519] on div "Cancel Reject" at bounding box center [631, 547] width 596 height 70
click at [848, 543] on button "Reject" at bounding box center [868, 546] width 88 height 35
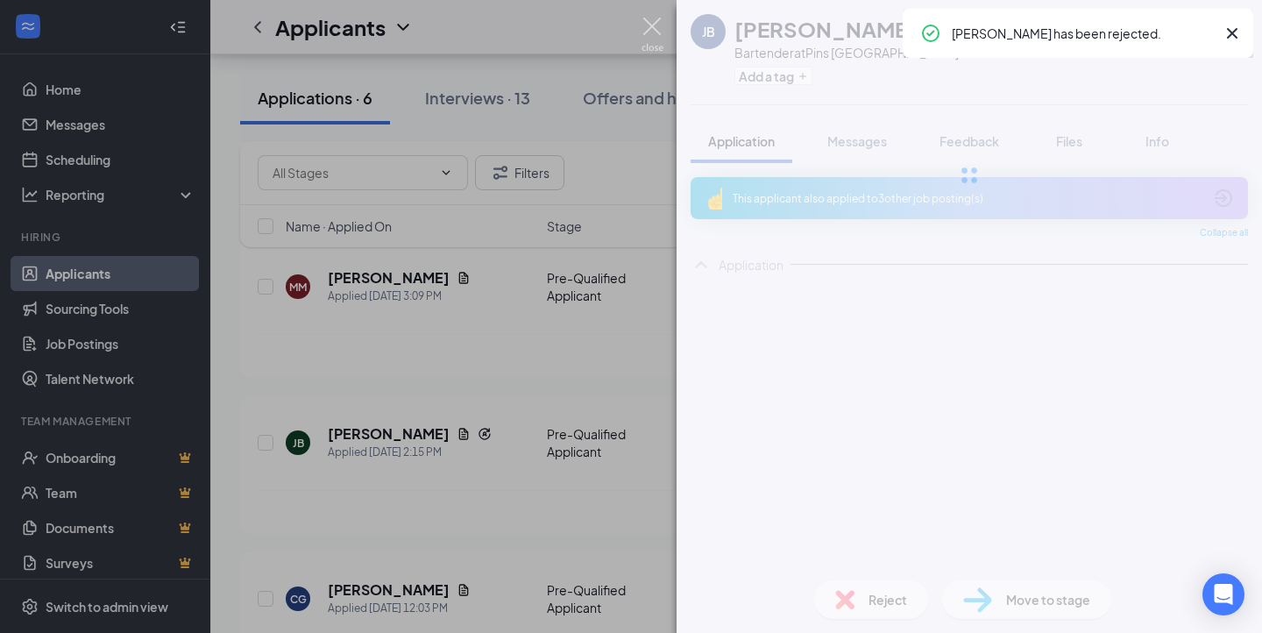
scroll to position [522, 0]
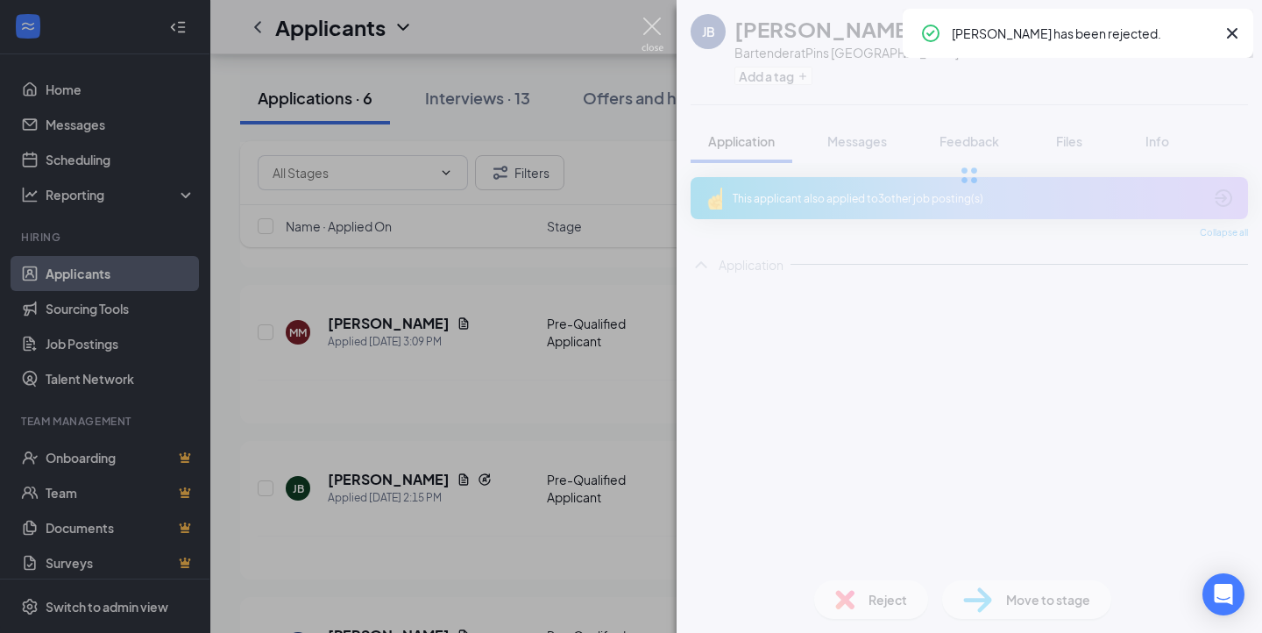
click at [648, 25] on img at bounding box center [653, 35] width 22 height 34
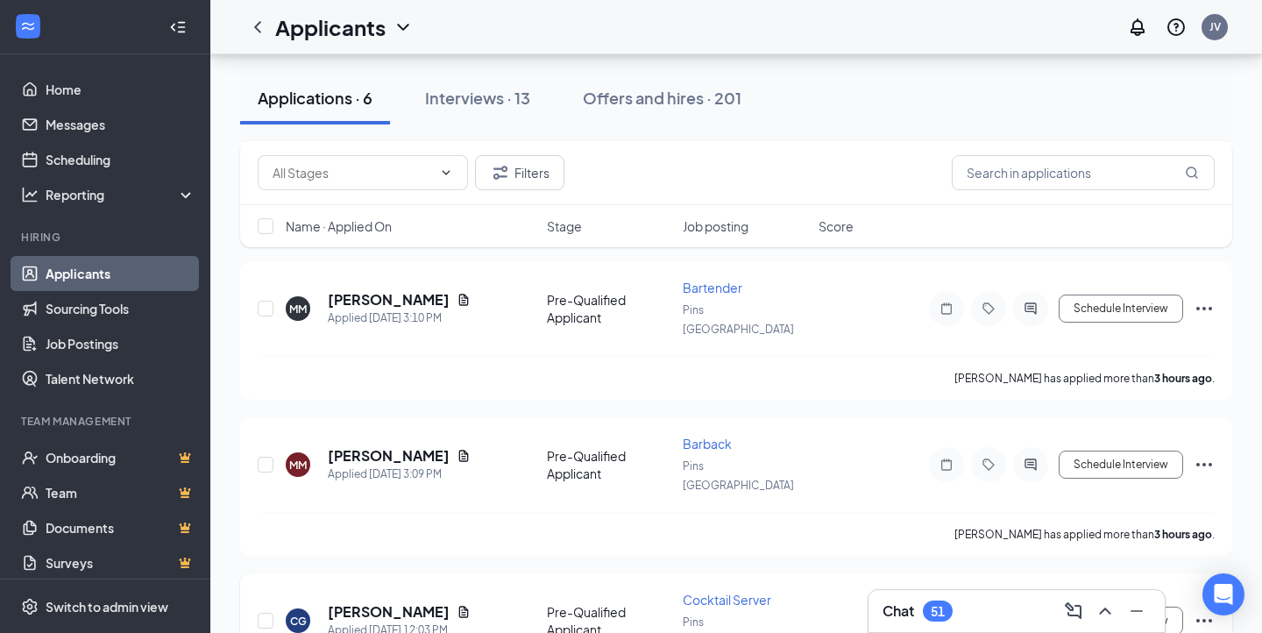
scroll to position [387, 0]
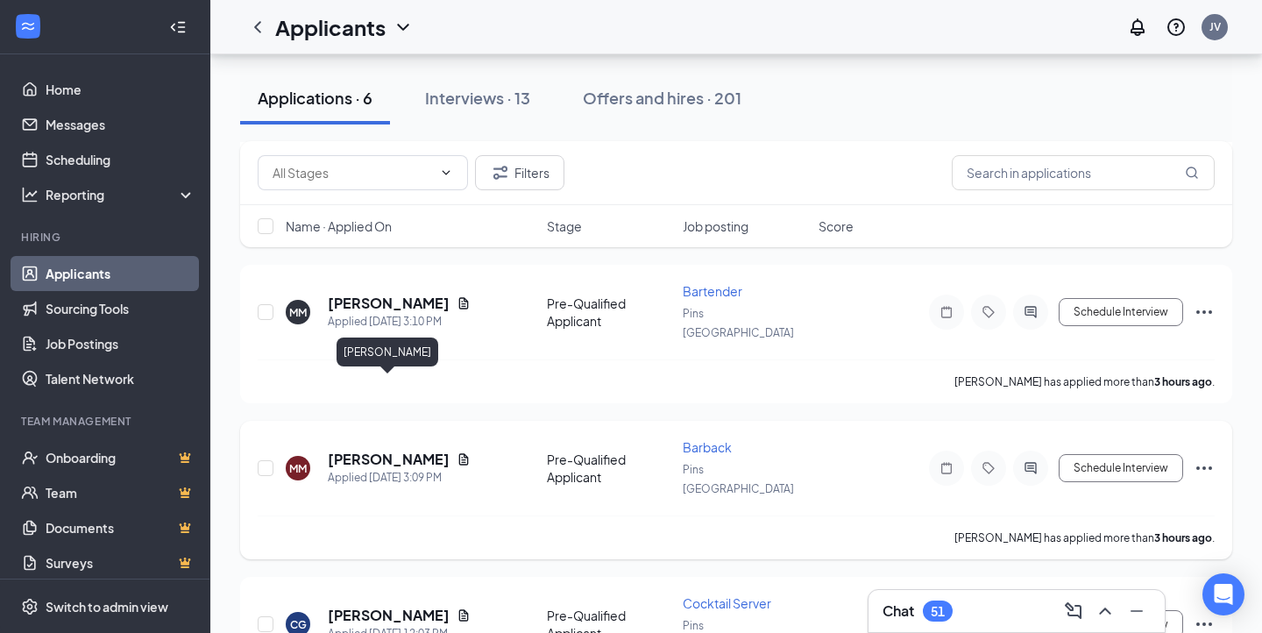
click at [400, 450] on h5 "Mary McGaffney" at bounding box center [389, 459] width 122 height 19
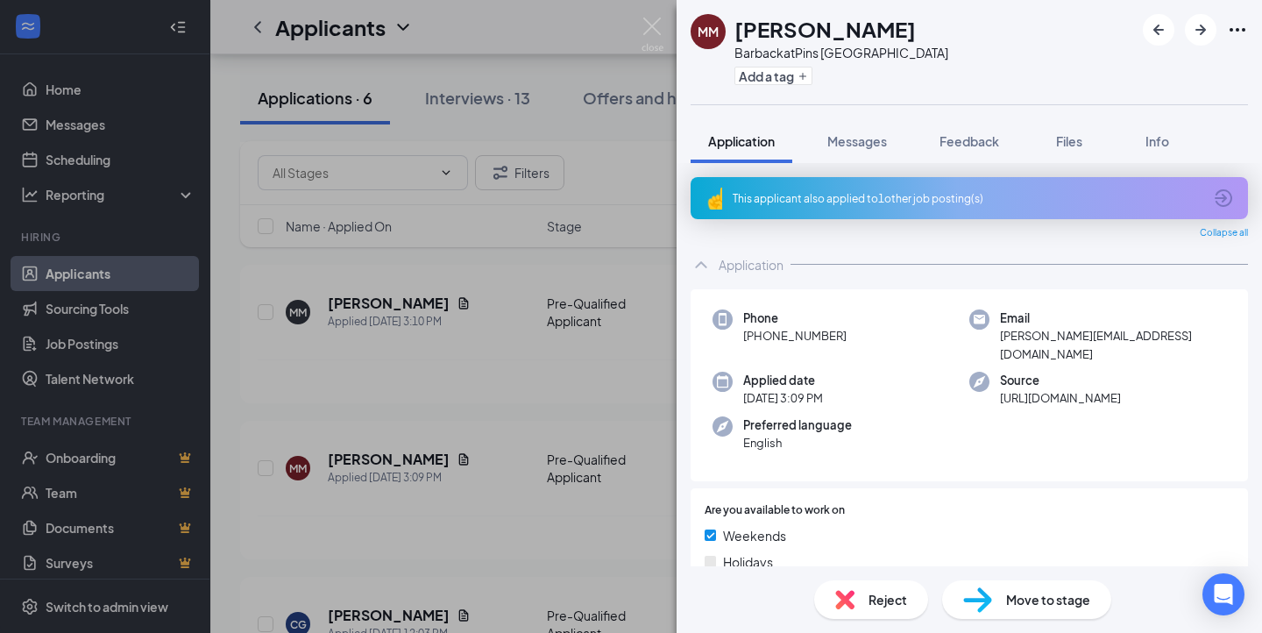
click at [970, 201] on div "This applicant also applied to 1 other job posting(s)" at bounding box center [968, 198] width 470 height 15
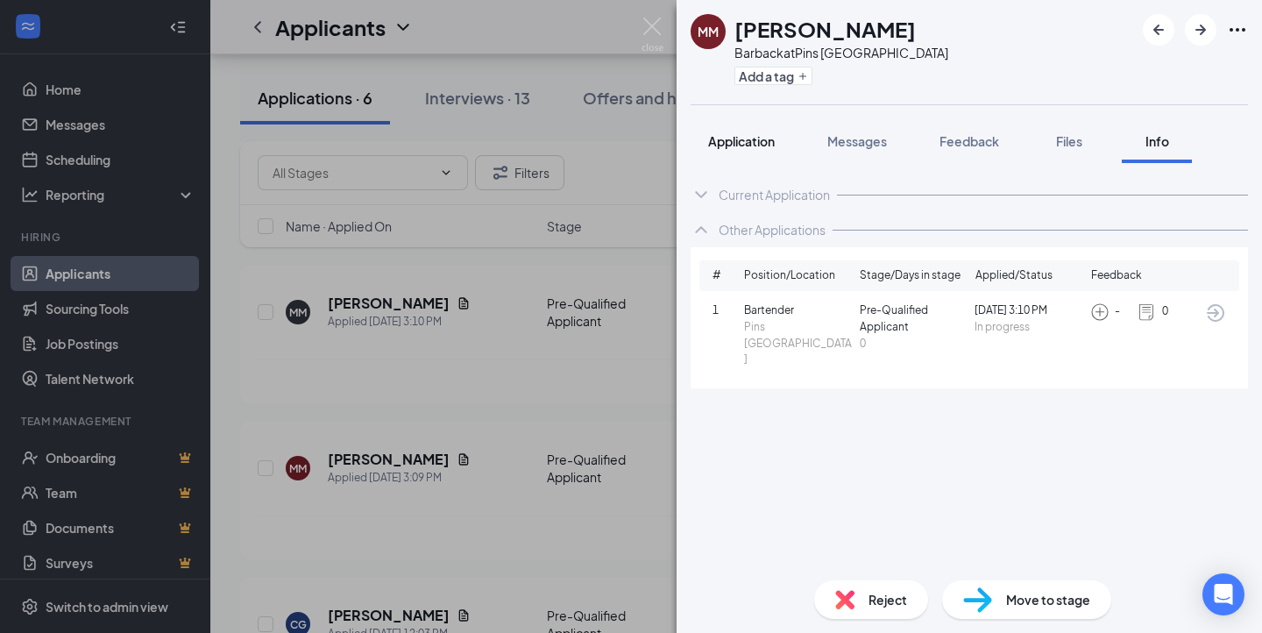
click at [742, 144] on span "Application" at bounding box center [741, 141] width 67 height 16
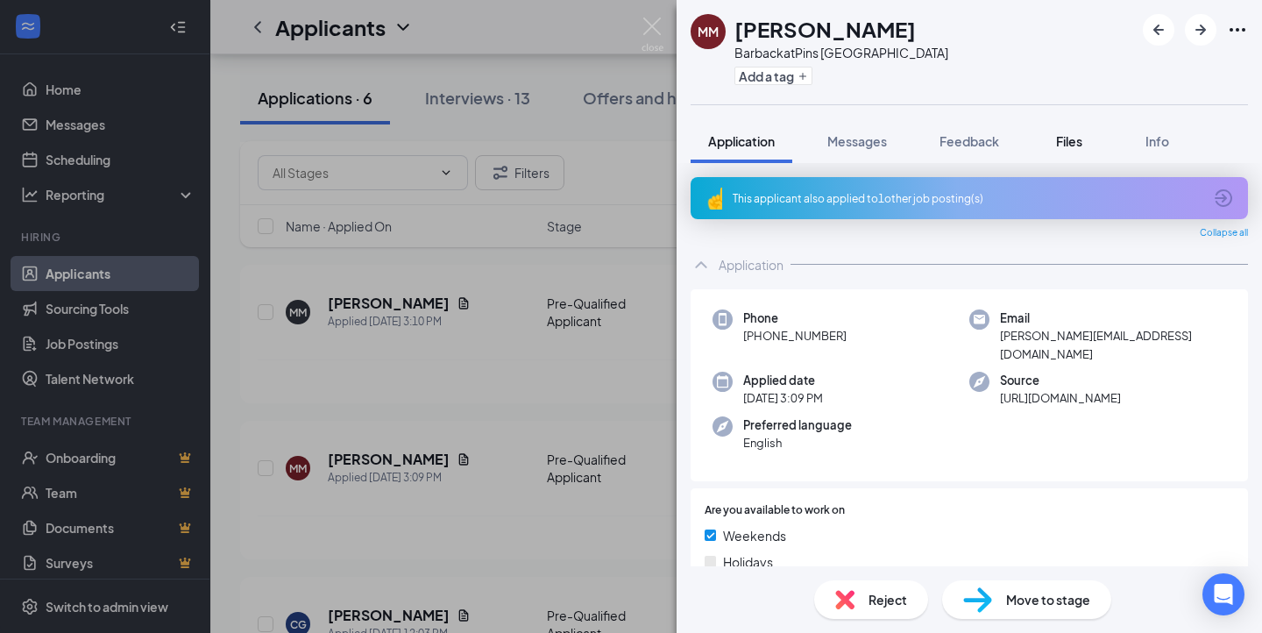
click at [1063, 134] on span "Files" at bounding box center [1069, 141] width 26 height 16
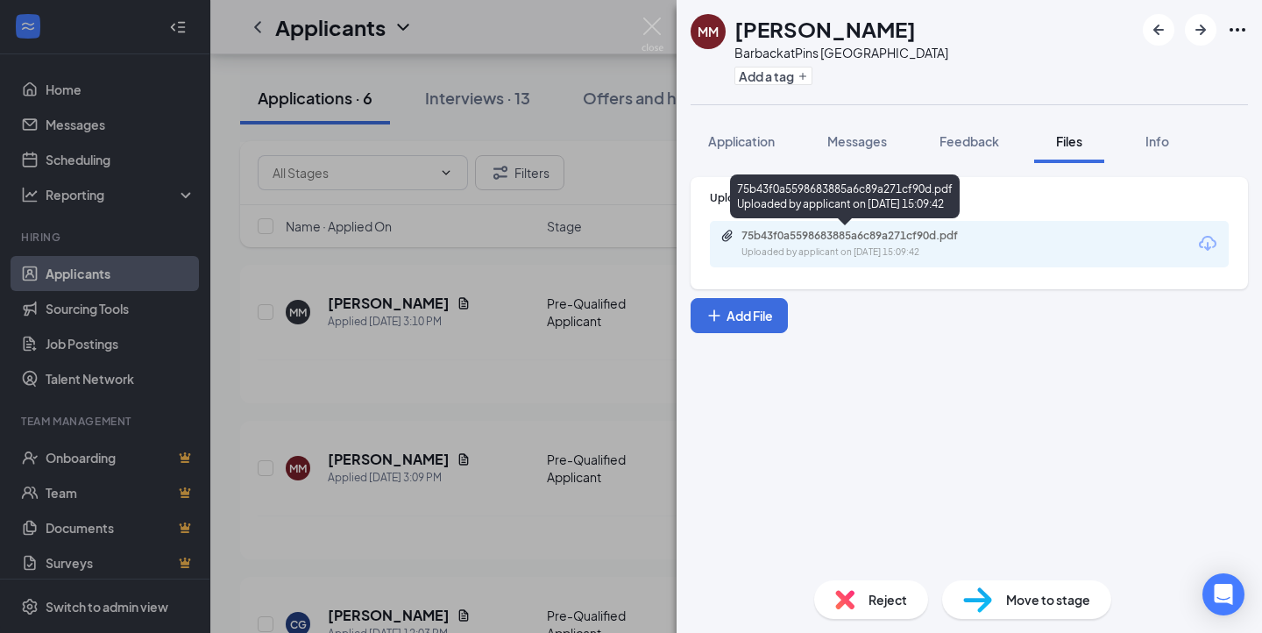
click at [912, 242] on div "75b43f0a5598683885a6c89a271cf90d.pdf" at bounding box center [864, 236] width 245 height 14
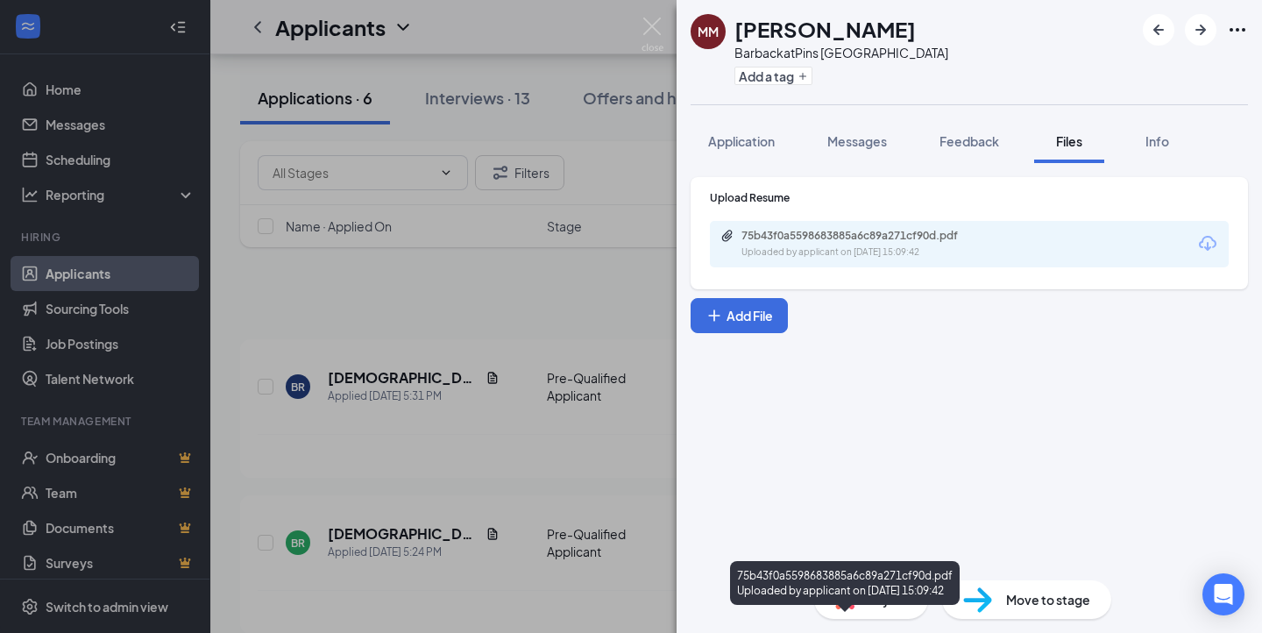
scroll to position [387, 0]
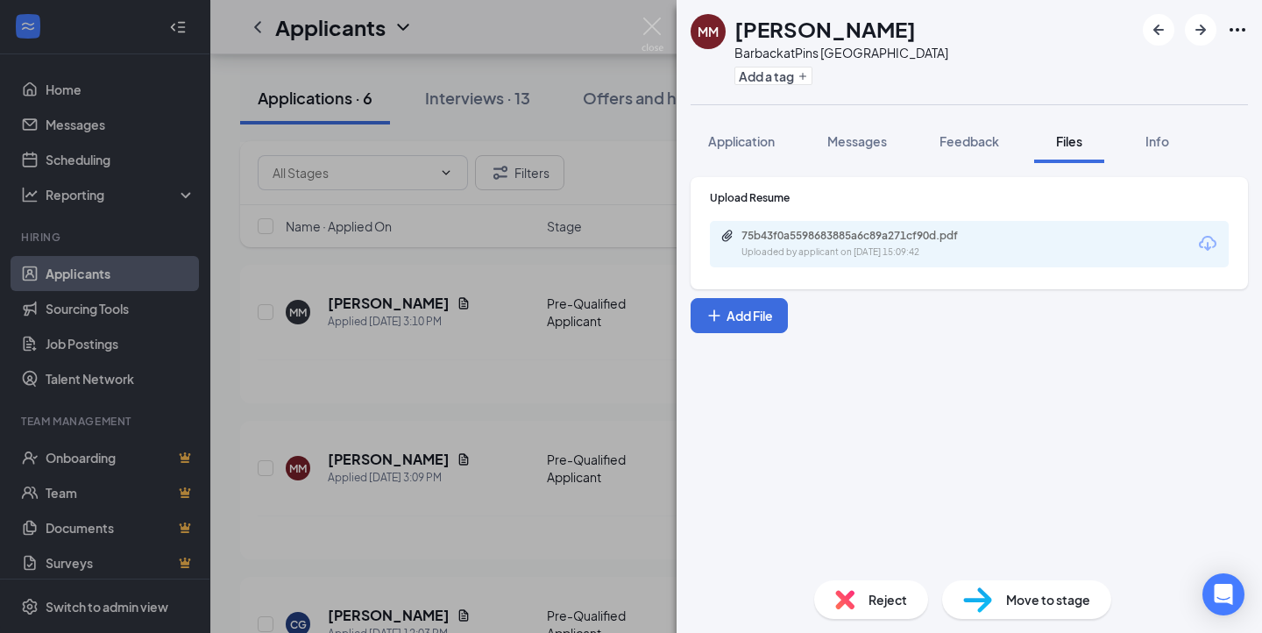
click at [1023, 593] on span "Move to stage" at bounding box center [1048, 599] width 84 height 19
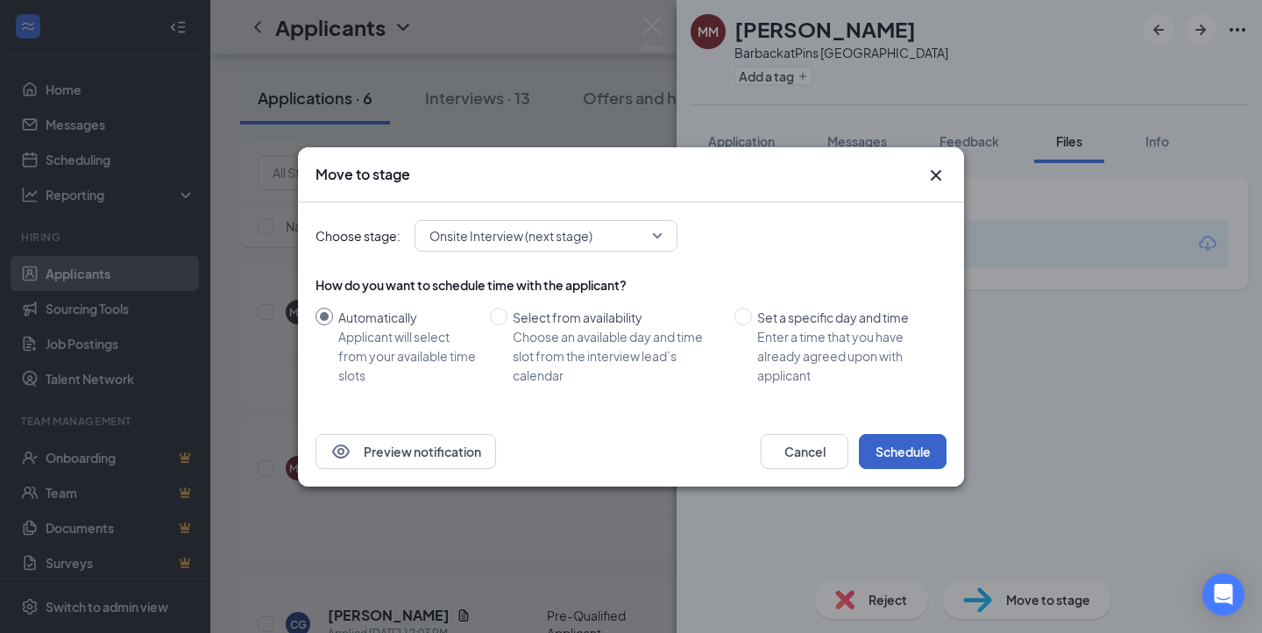
click at [893, 440] on button "Schedule" at bounding box center [903, 451] width 88 height 35
click at [651, 30] on div "Move to stage Choose stage: Onsite Interview (next stage) How do you want to sc…" at bounding box center [631, 316] width 1262 height 633
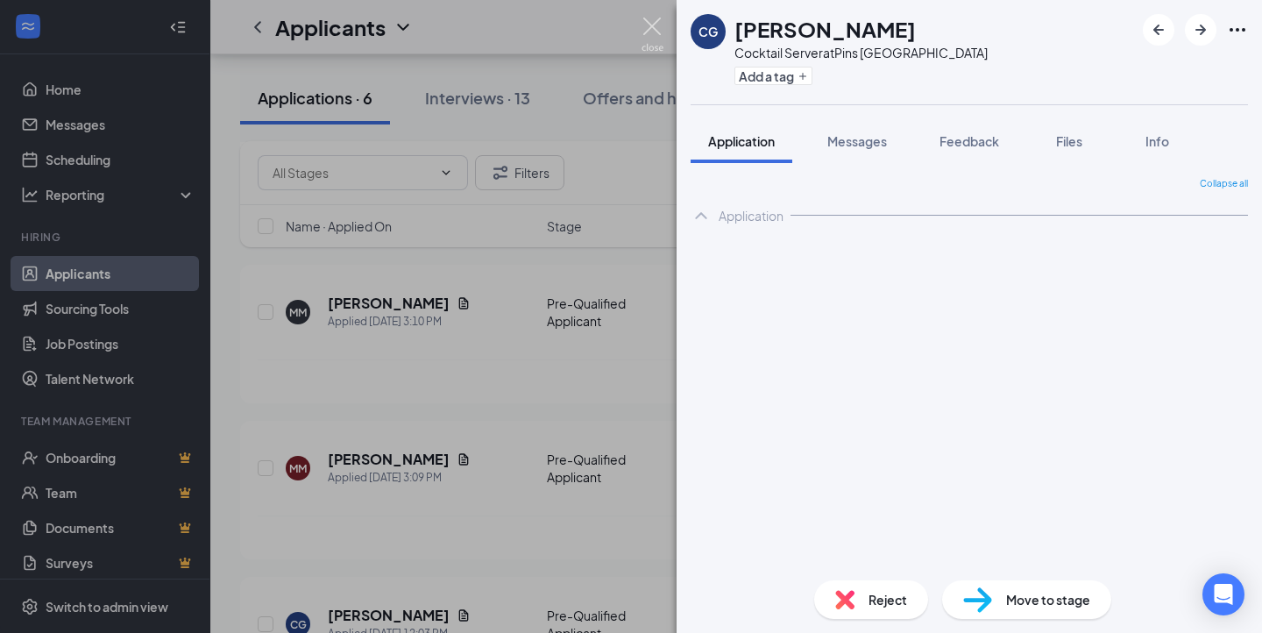
click at [651, 30] on img at bounding box center [653, 35] width 22 height 34
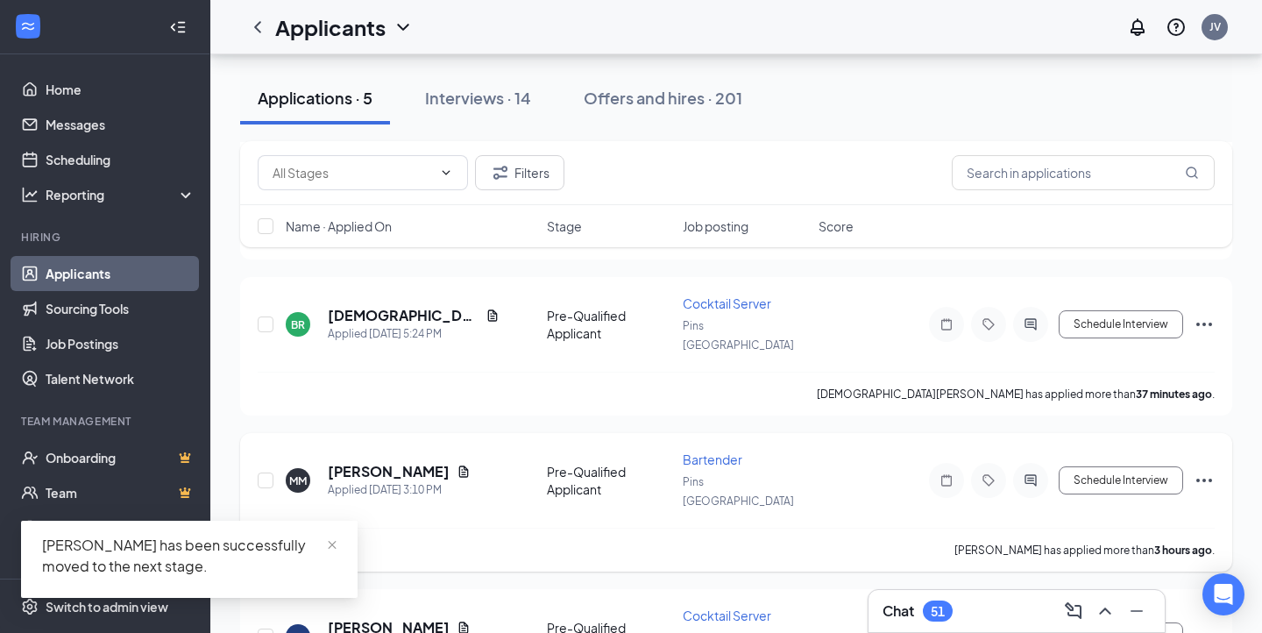
scroll to position [227, 0]
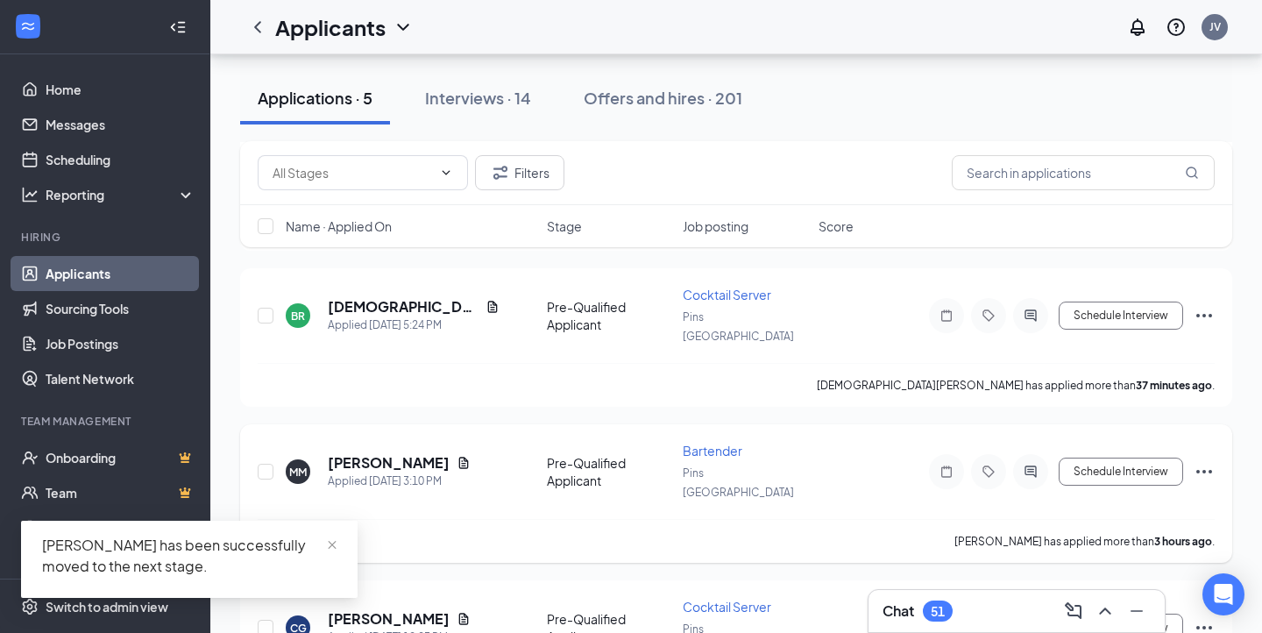
click at [1209, 461] on icon "Ellipses" at bounding box center [1204, 471] width 21 height 21
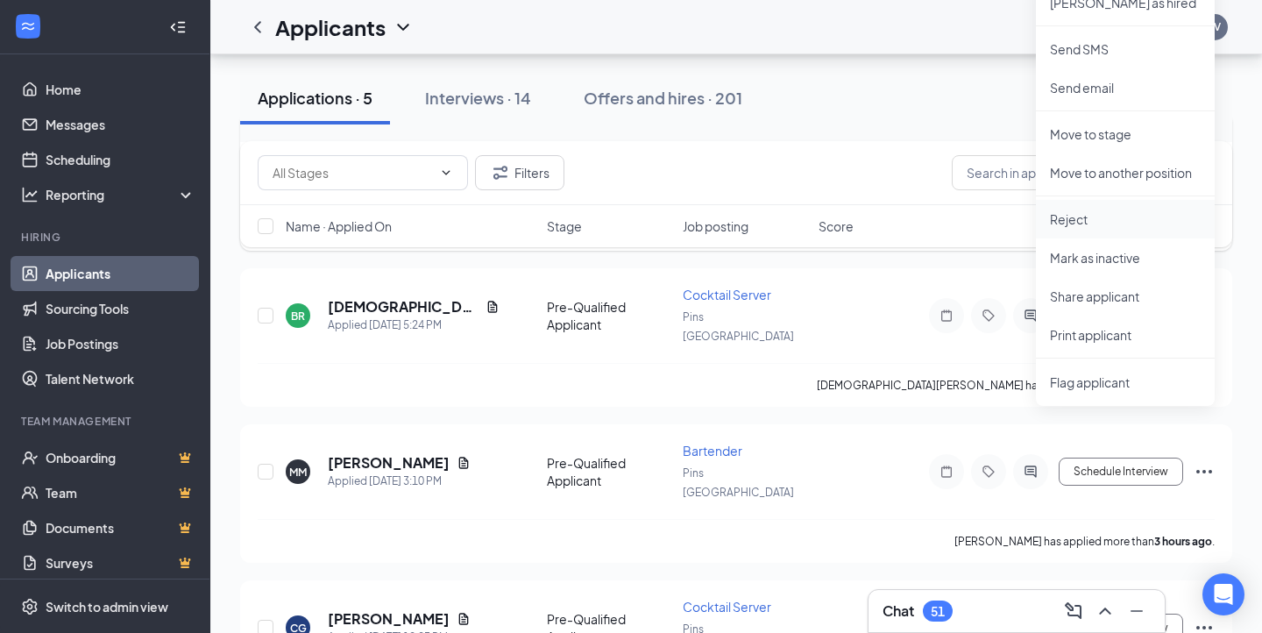
click at [1085, 217] on p "Reject" at bounding box center [1125, 219] width 151 height 18
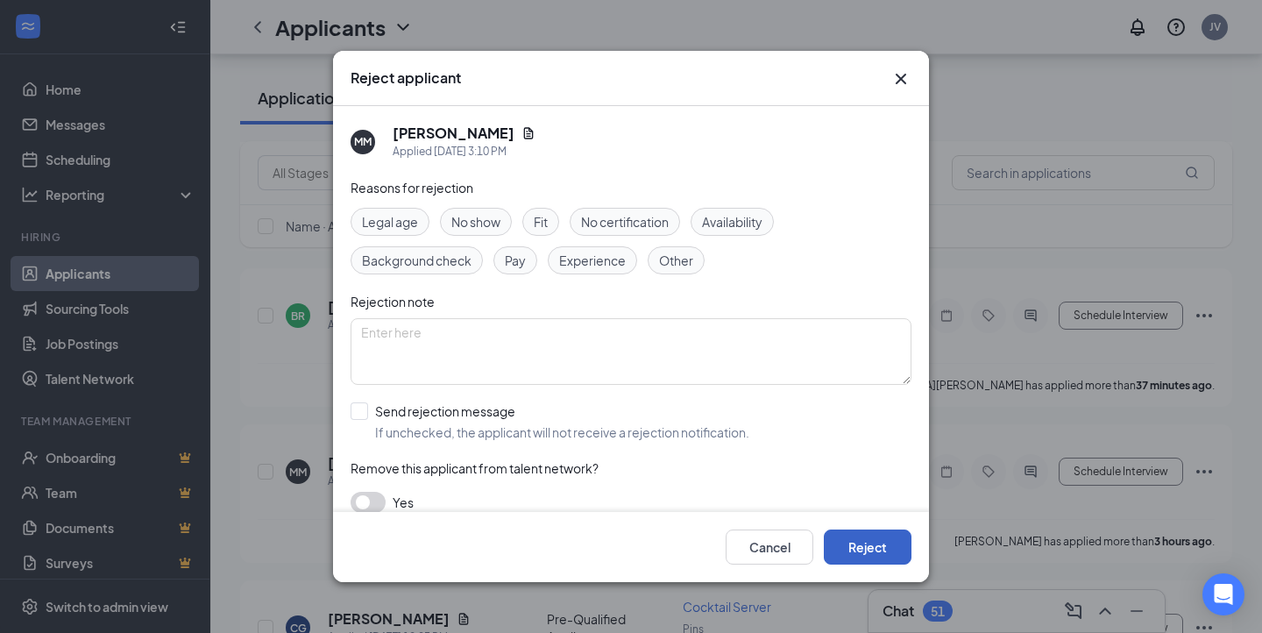
click at [863, 551] on button "Reject" at bounding box center [868, 546] width 88 height 35
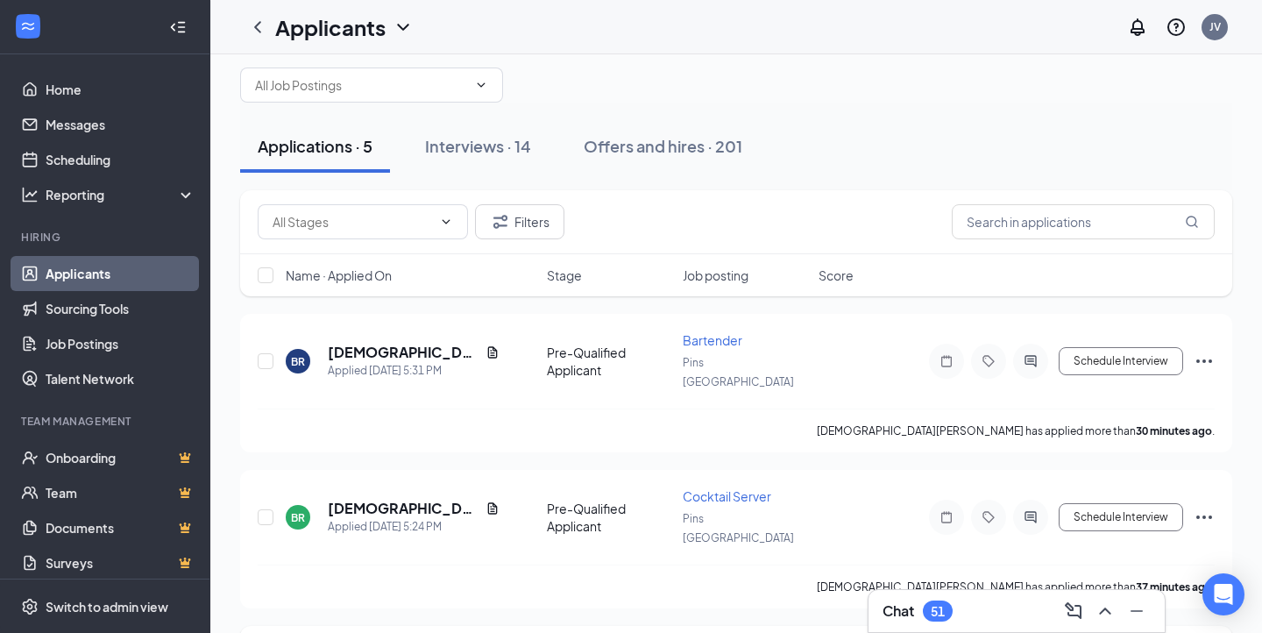
scroll to position [8, 0]
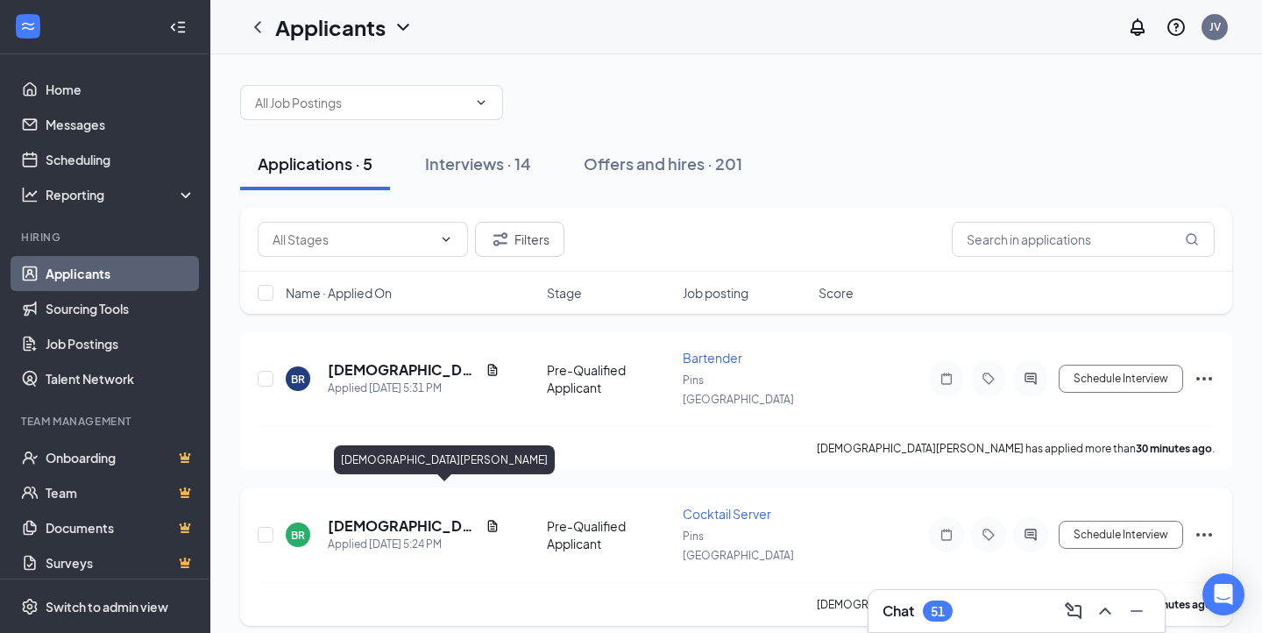
click at [352, 516] on h5 "Britani Ricker" at bounding box center [403, 525] width 151 height 19
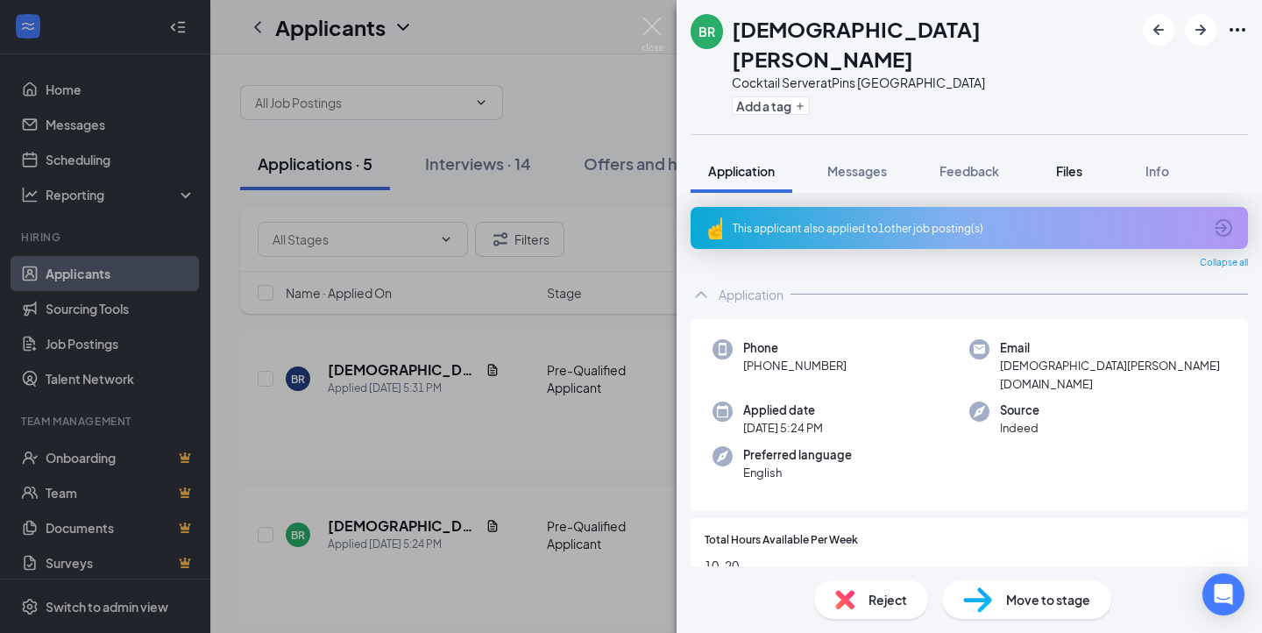
click at [1062, 163] on span "Files" at bounding box center [1069, 171] width 26 height 16
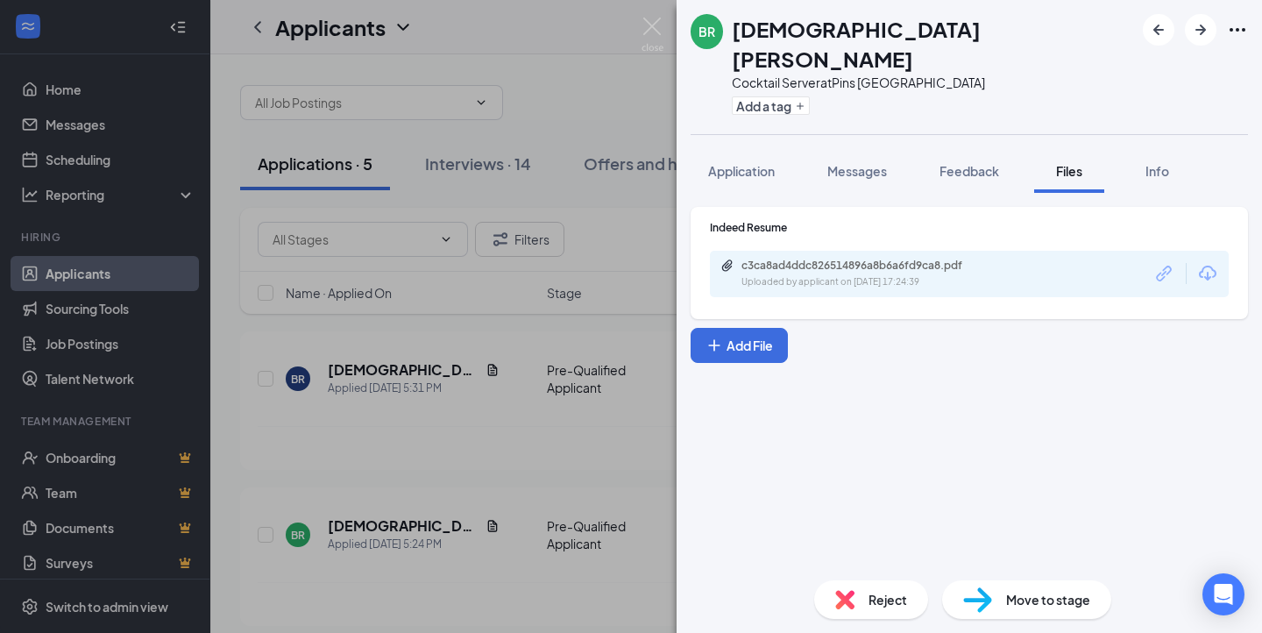
click at [982, 275] on div "Uploaded by applicant on Aug 26, 2025 at 17:24:39" at bounding box center [873, 282] width 263 height 14
click at [856, 163] on span "Messages" at bounding box center [858, 171] width 60 height 16
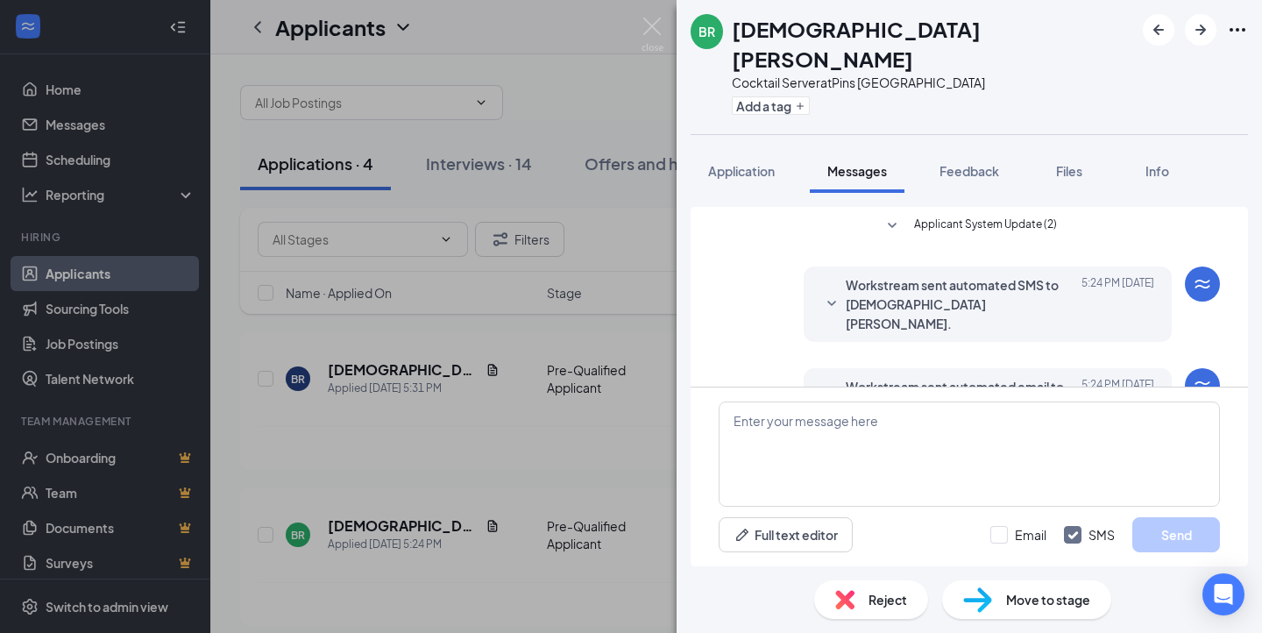
scroll to position [6, 0]
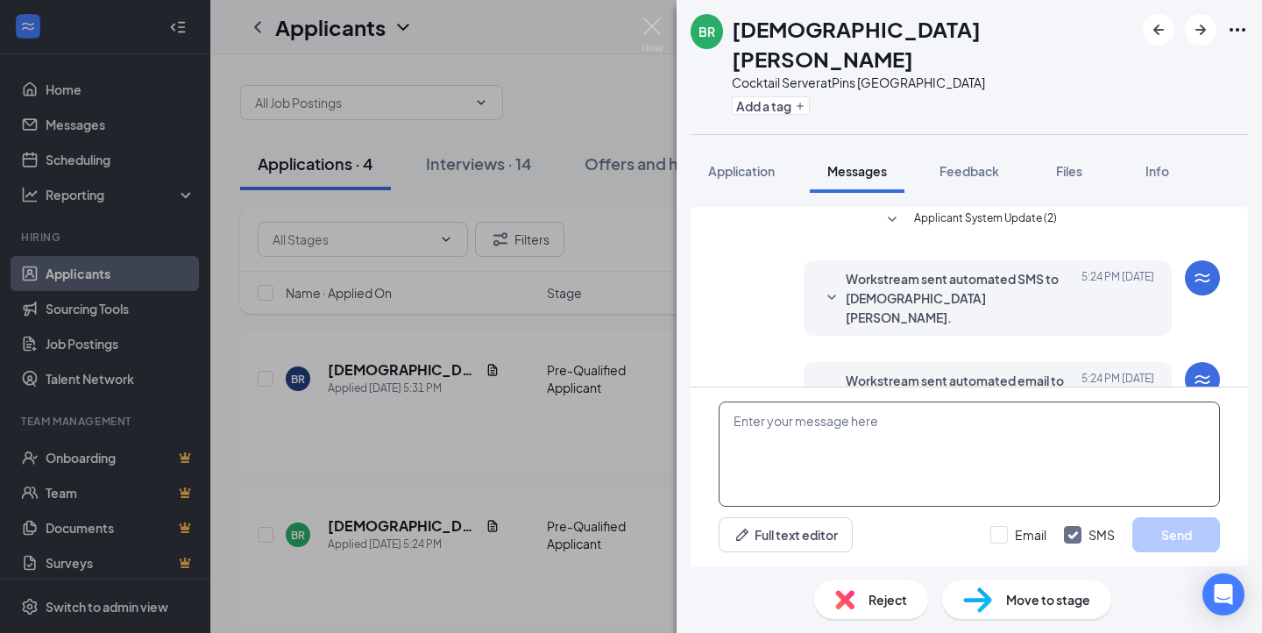
click at [851, 422] on textarea at bounding box center [969, 453] width 501 height 105
paste textarea "1Z47885F03 5045 7758"
click at [842, 426] on textarea "1Z47885F03 5045 7758" at bounding box center [969, 453] width 501 height 105
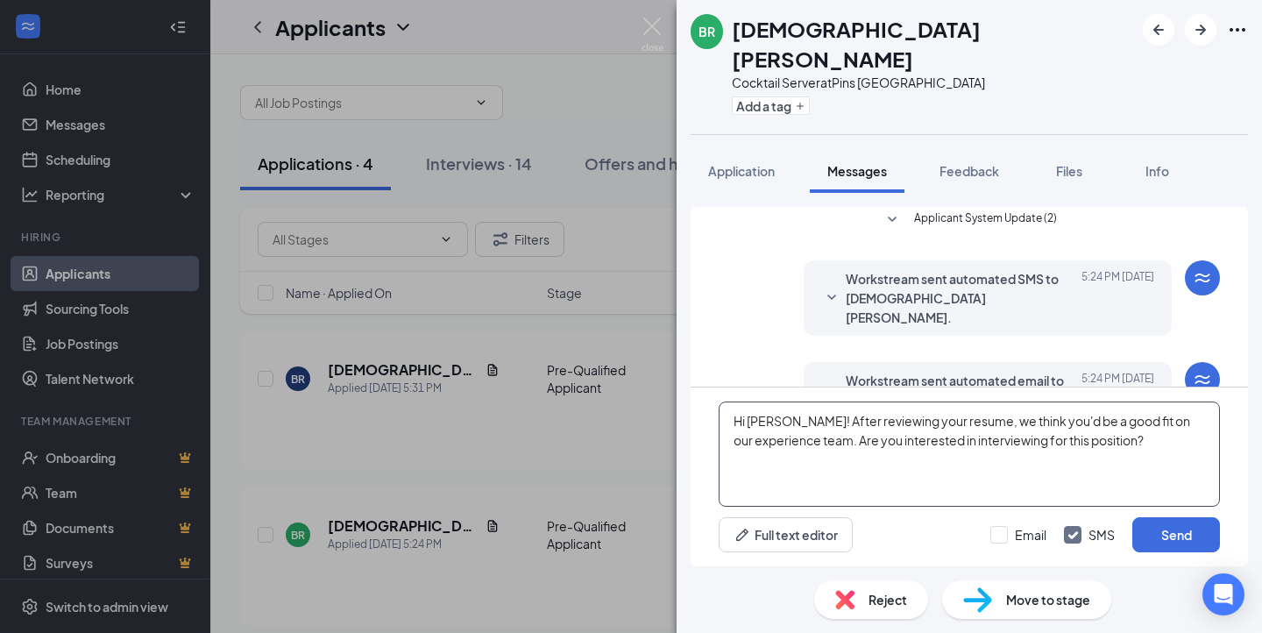
click at [741, 445] on textarea "Hi Britani! After reviewing your resume, we think you'd be a good fit on our ex…" at bounding box center [969, 453] width 501 height 105
click at [806, 442] on textarea "Hi Britani! After reviewing your resume, we think you'd be a good fit on our Ex…" at bounding box center [969, 453] width 501 height 105
type textarea "Hi Britani! After reviewing your resume, we think you'd be a good fit on our Ex…"
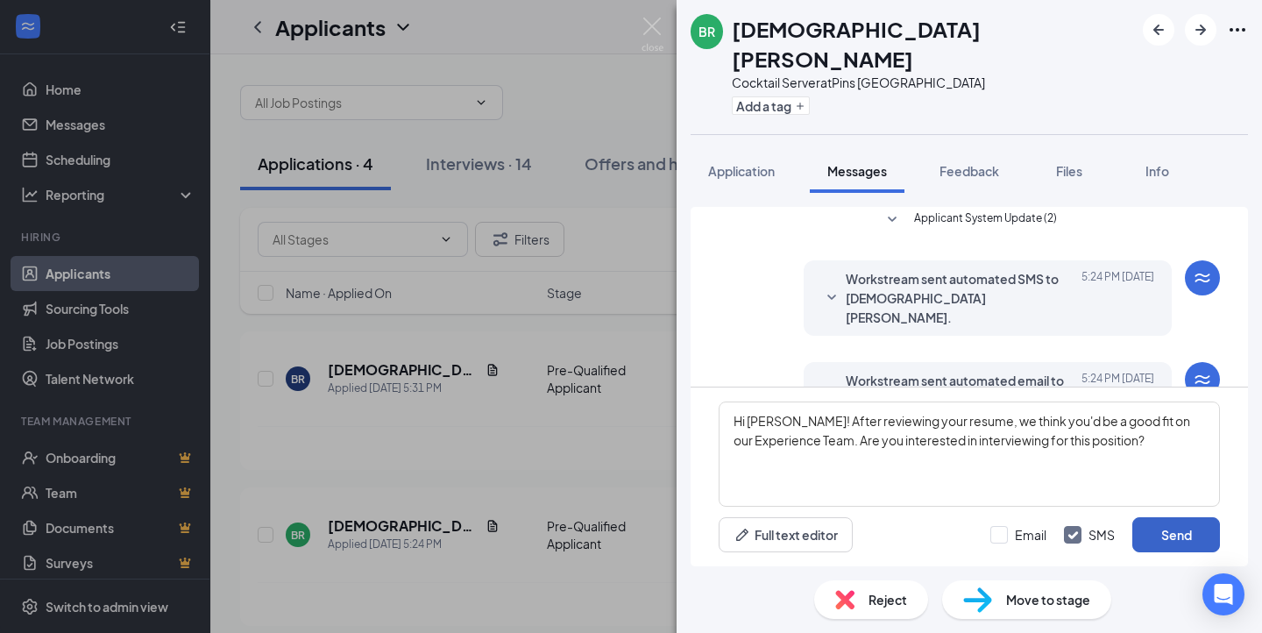
click at [1149, 536] on button "Send" at bounding box center [1177, 534] width 88 height 35
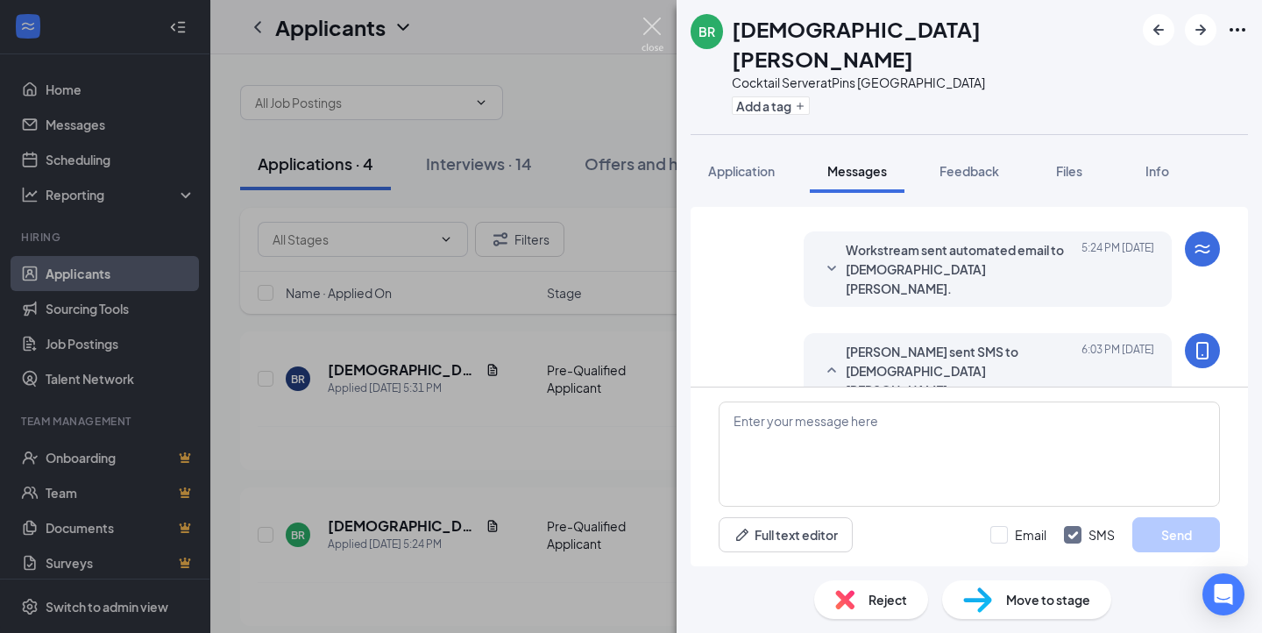
scroll to position [139, 0]
click at [654, 28] on img at bounding box center [653, 35] width 22 height 34
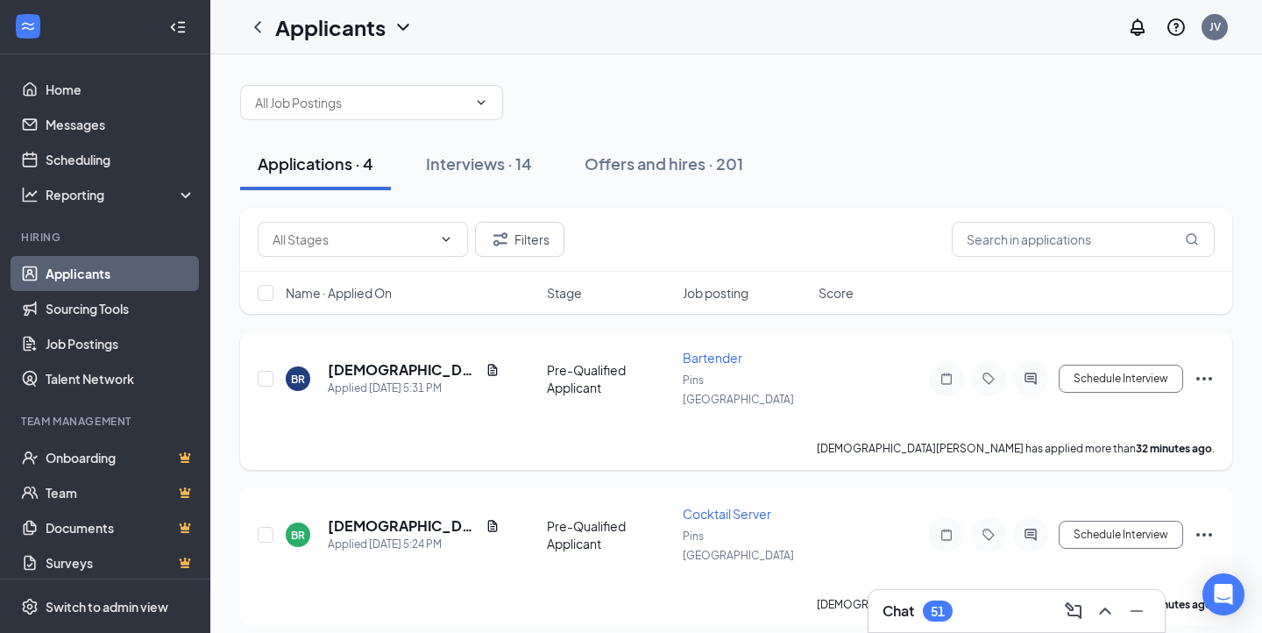
click at [1204, 372] on icon "Ellipses" at bounding box center [1204, 378] width 21 height 21
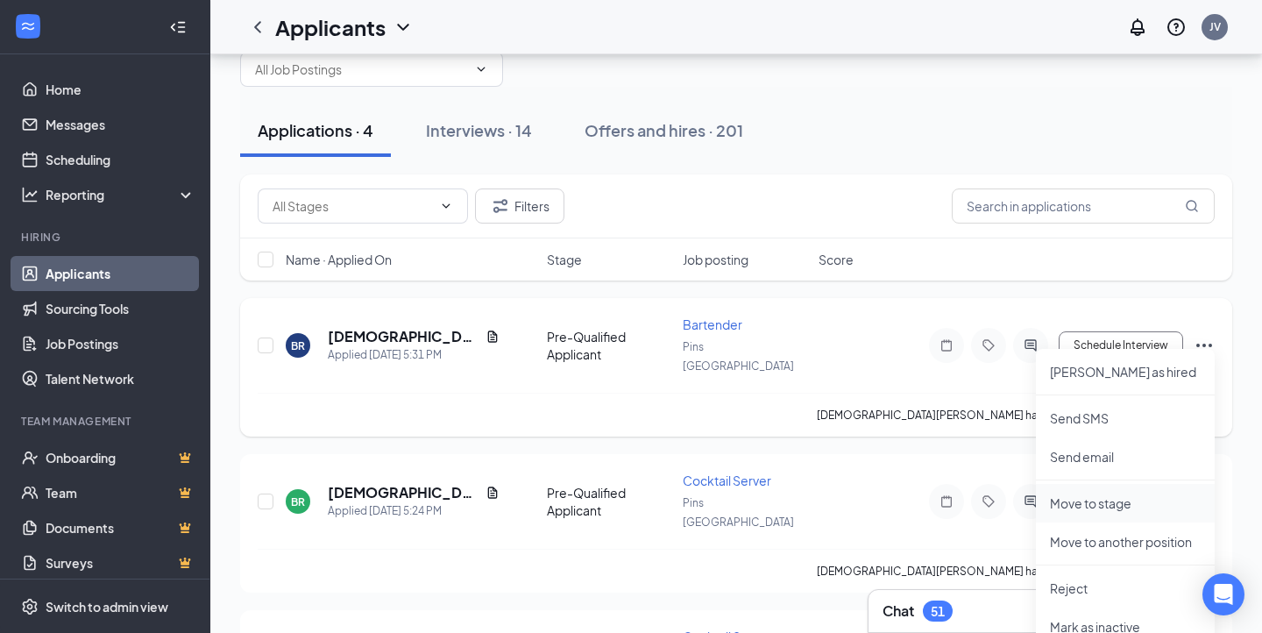
scroll to position [50, 0]
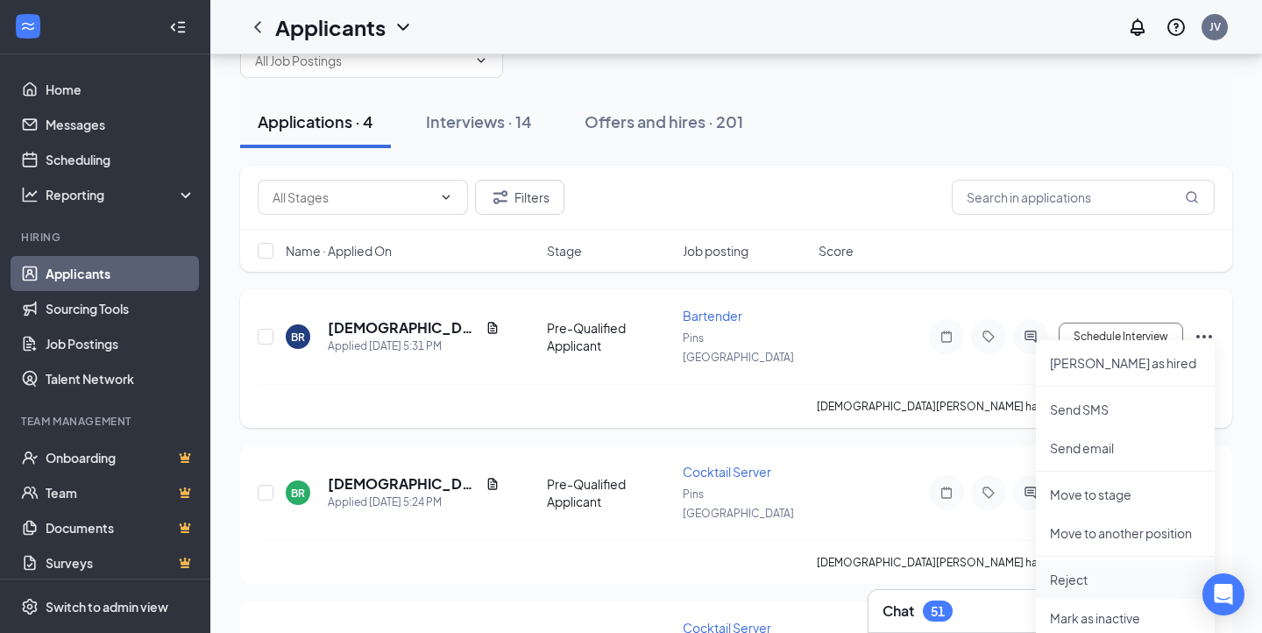
click at [1078, 580] on p "Reject" at bounding box center [1125, 580] width 151 height 18
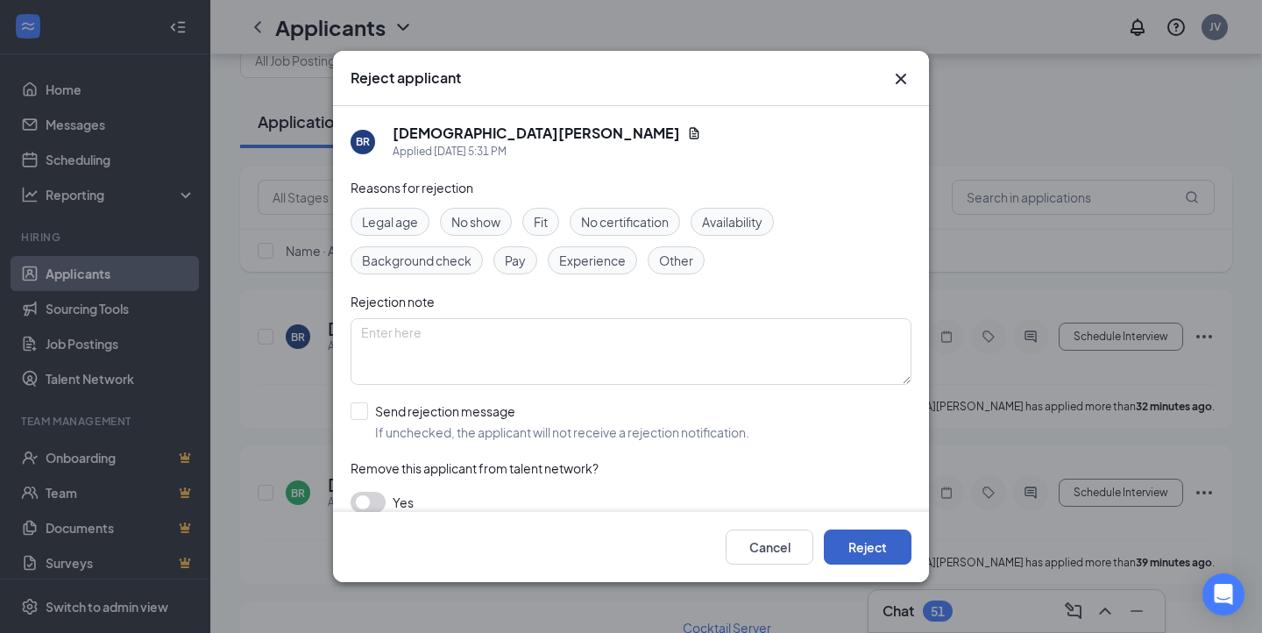
click at [868, 544] on button "Reject" at bounding box center [868, 546] width 88 height 35
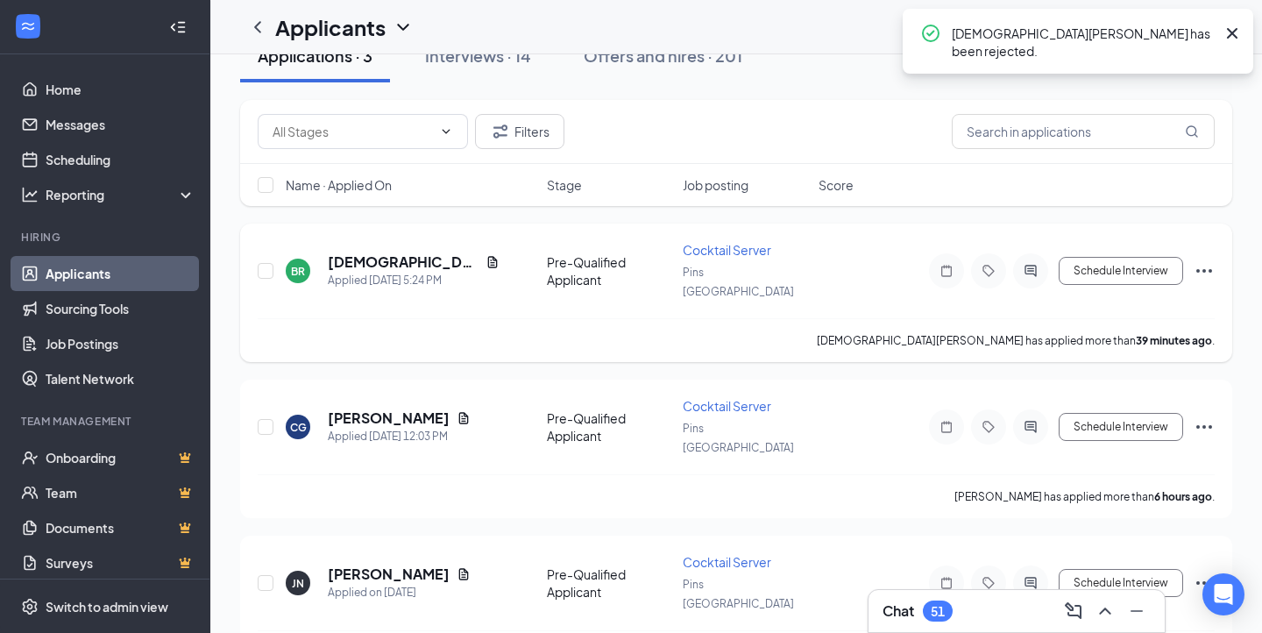
scroll to position [0, 0]
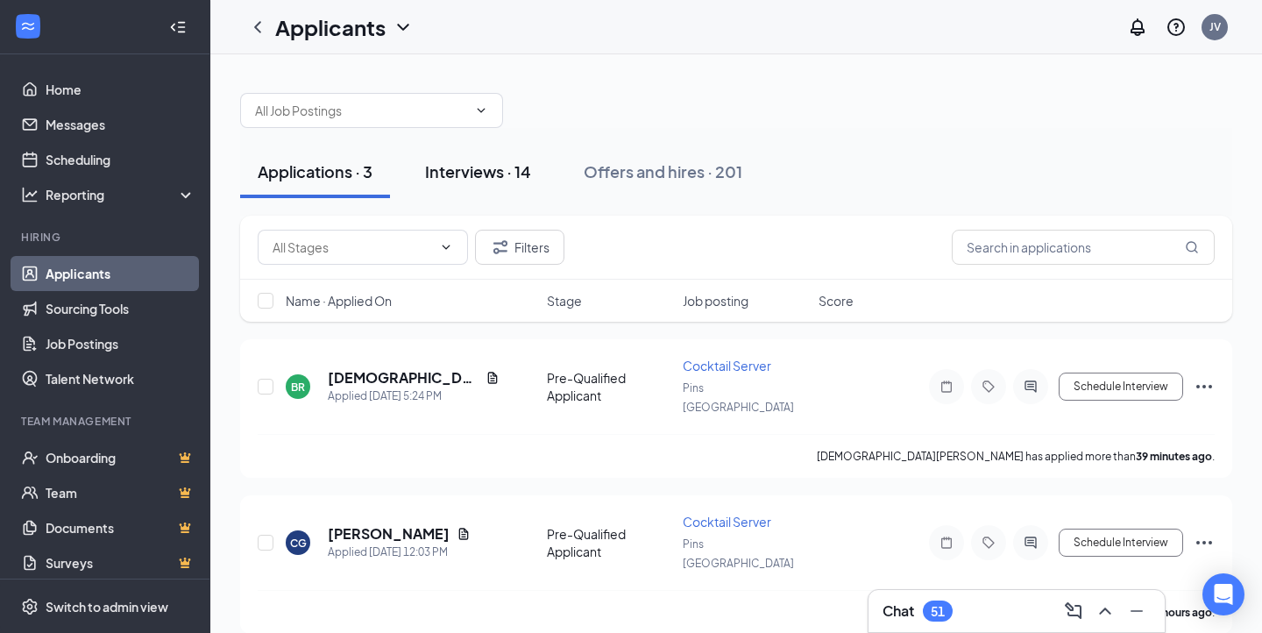
click at [498, 167] on div "Interviews · 14" at bounding box center [478, 171] width 106 height 22
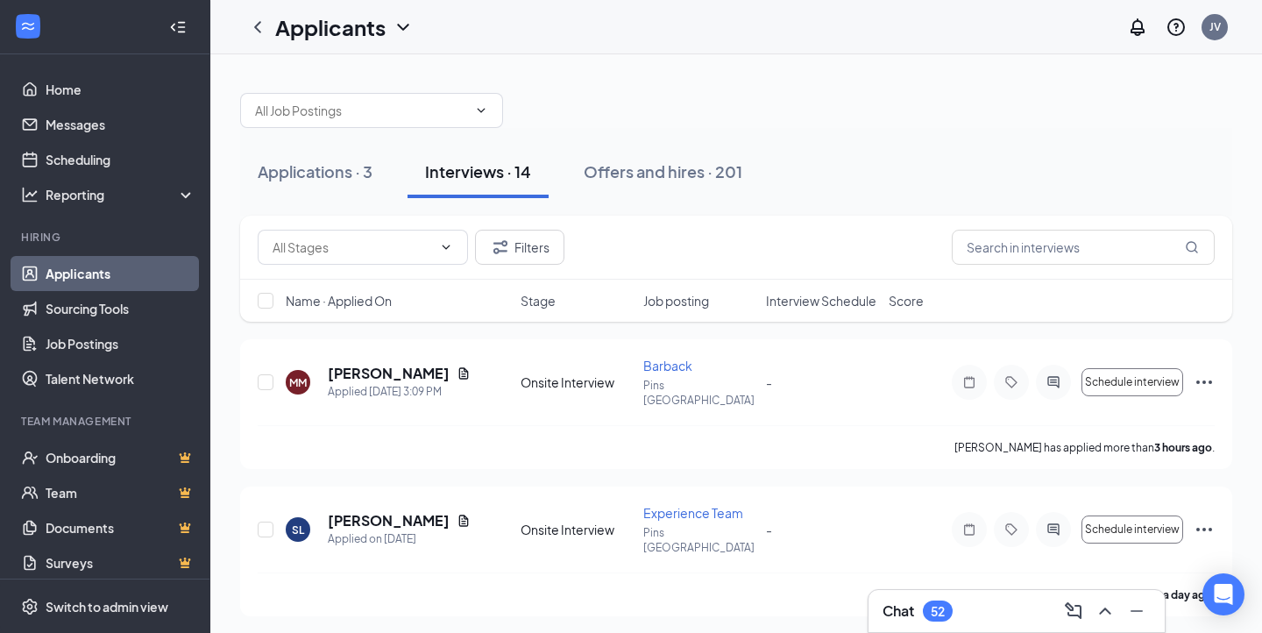
click at [953, 606] on div "52" at bounding box center [938, 610] width 30 height 21
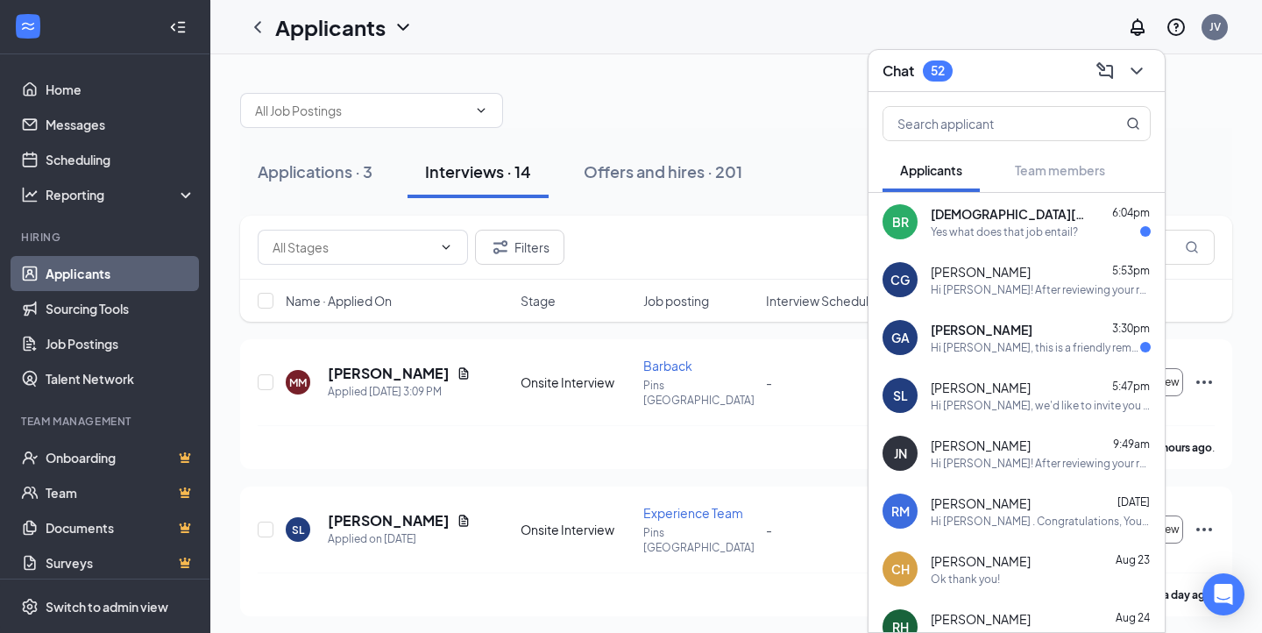
click at [966, 335] on span "[PERSON_NAME]" at bounding box center [982, 330] width 102 height 18
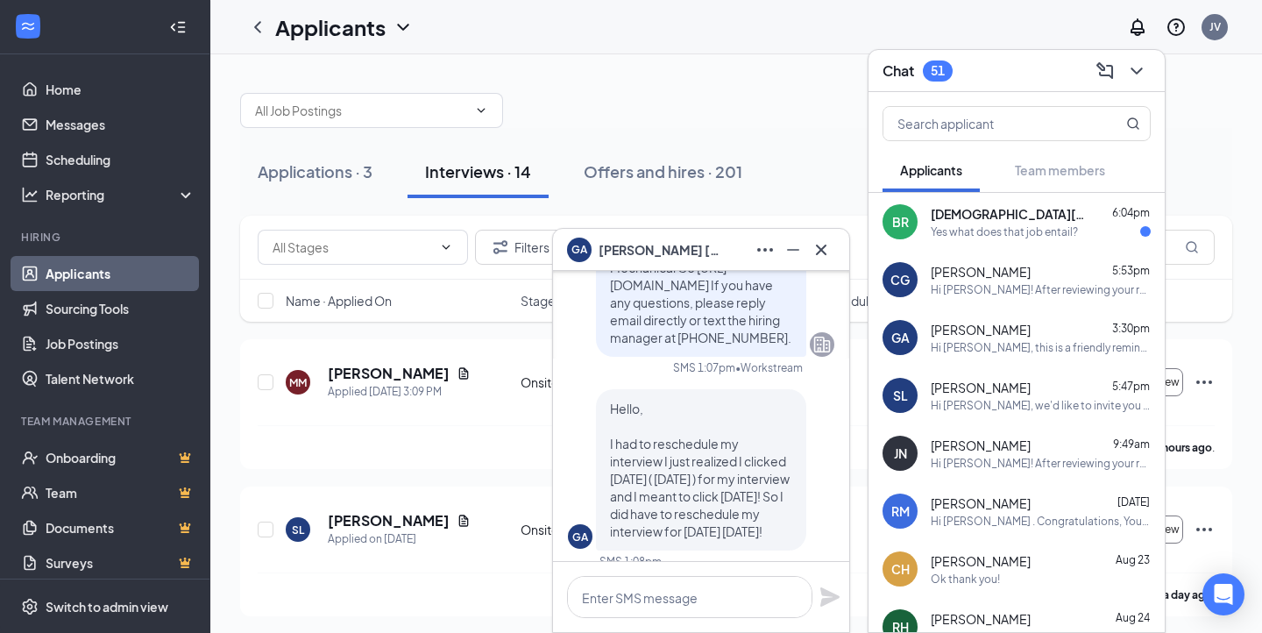
scroll to position [-323, 0]
click at [817, 254] on icon "Cross" at bounding box center [821, 249] width 21 height 21
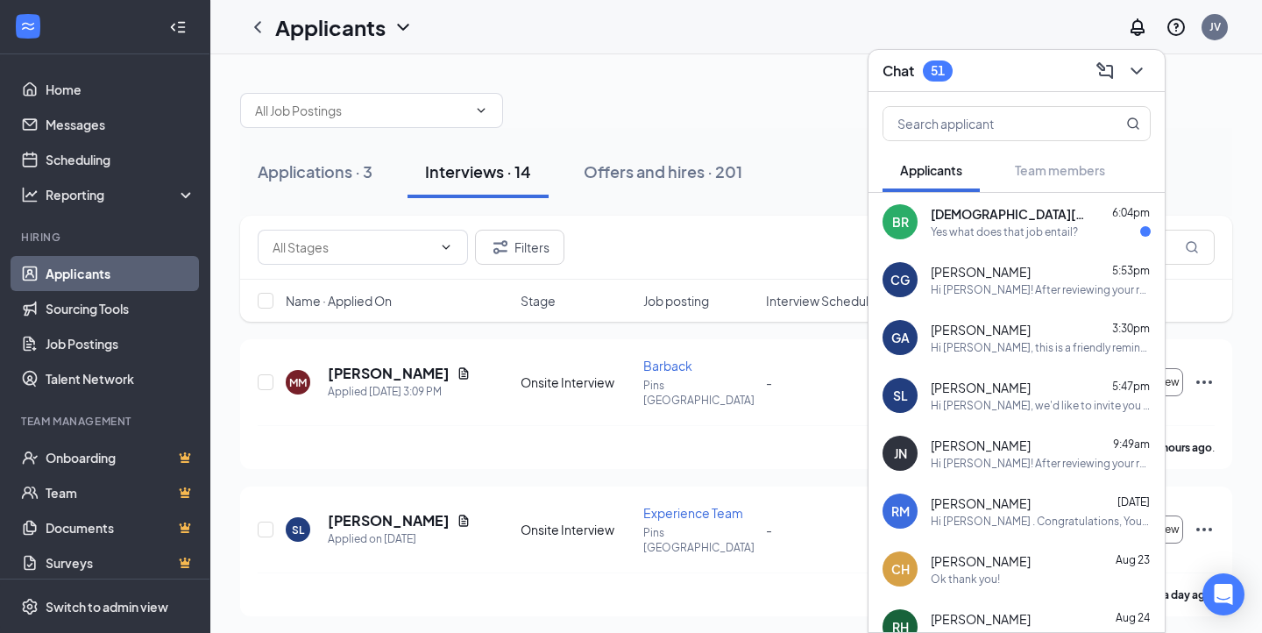
click at [976, 233] on div "Yes what does that job entail?" at bounding box center [1004, 231] width 147 height 15
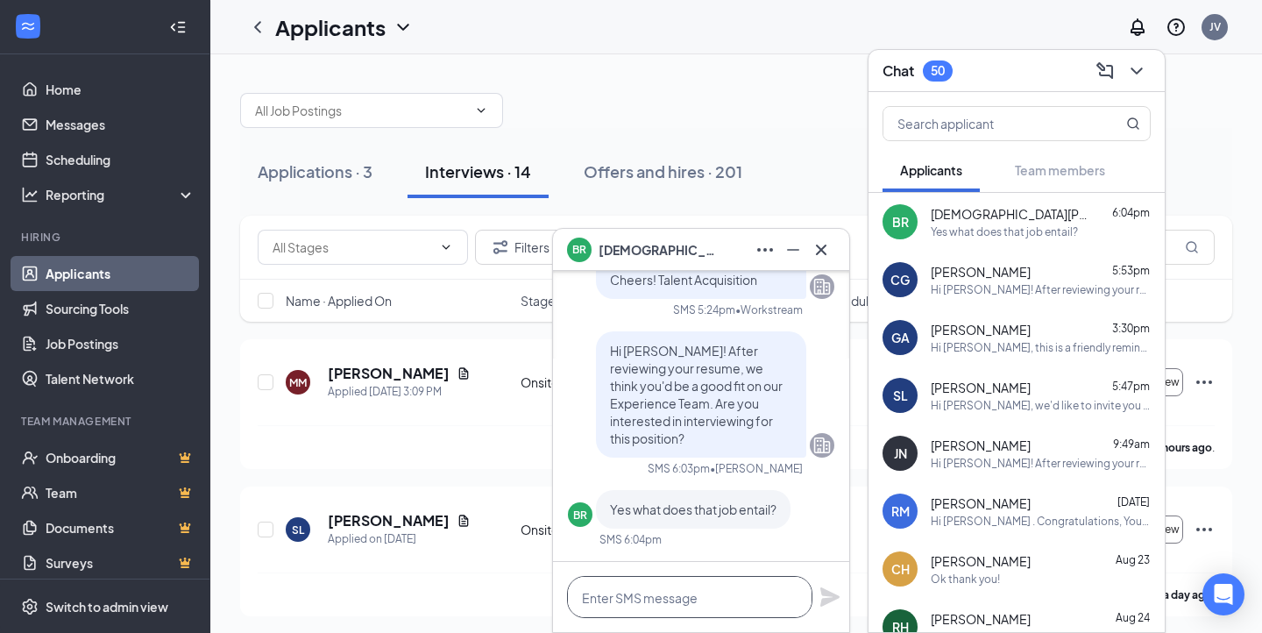
click at [676, 595] on textarea at bounding box center [689, 597] width 245 height 42
type textarea "E"
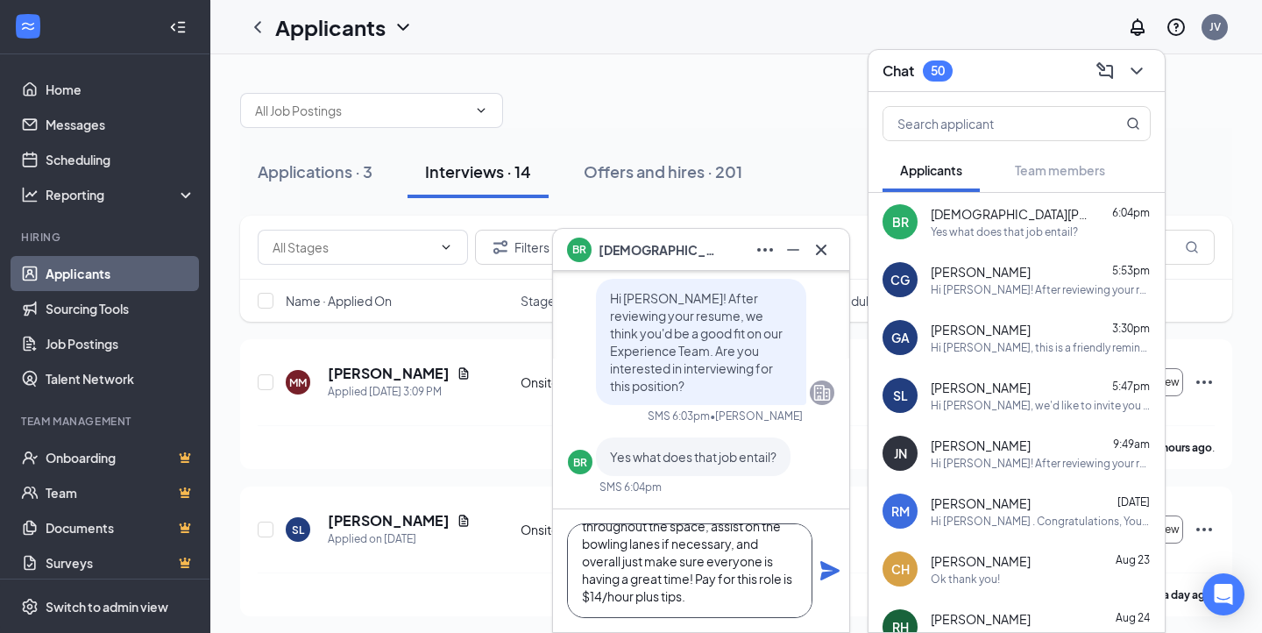
scroll to position [70, 0]
type textarea "Experience Team are our "facilitators of fun." They sign people up for games, e…"
click at [824, 568] on icon "Plane" at bounding box center [830, 570] width 19 height 19
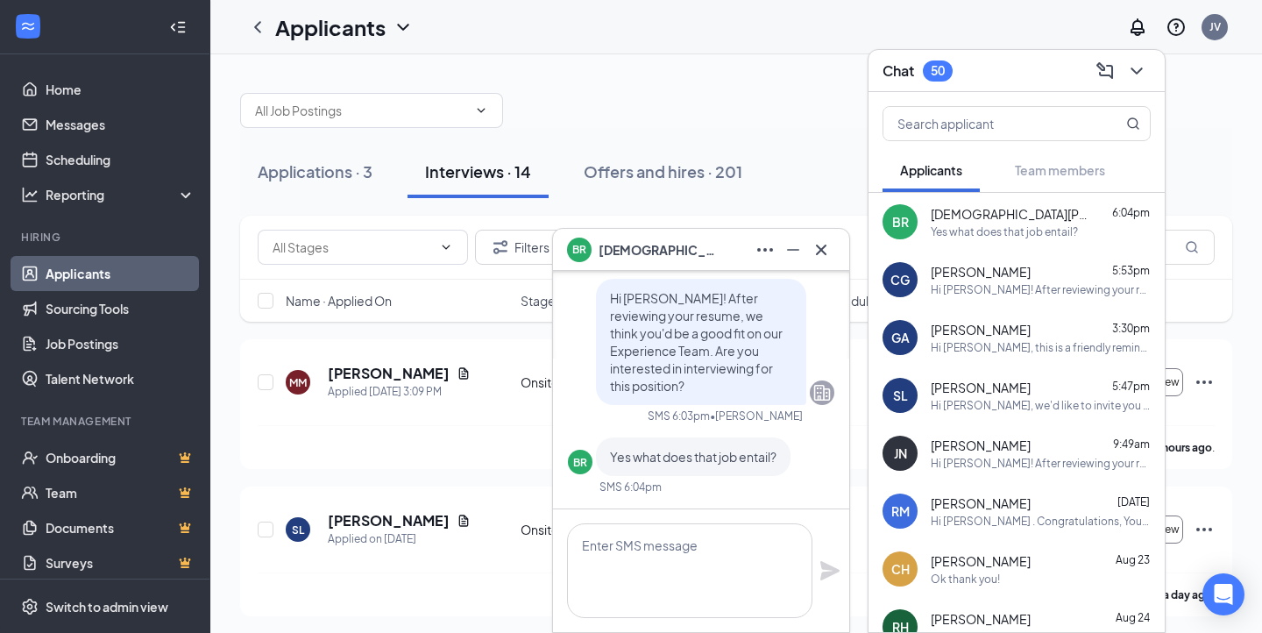
scroll to position [0, 0]
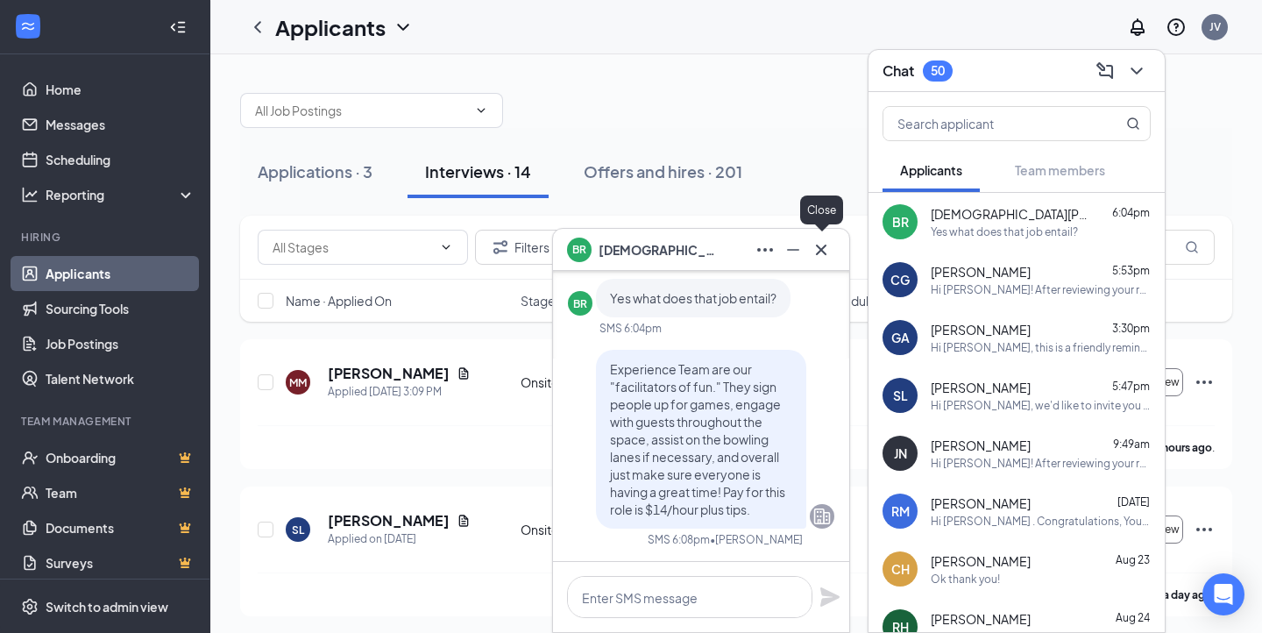
click at [821, 250] on icon "Cross" at bounding box center [821, 249] width 11 height 11
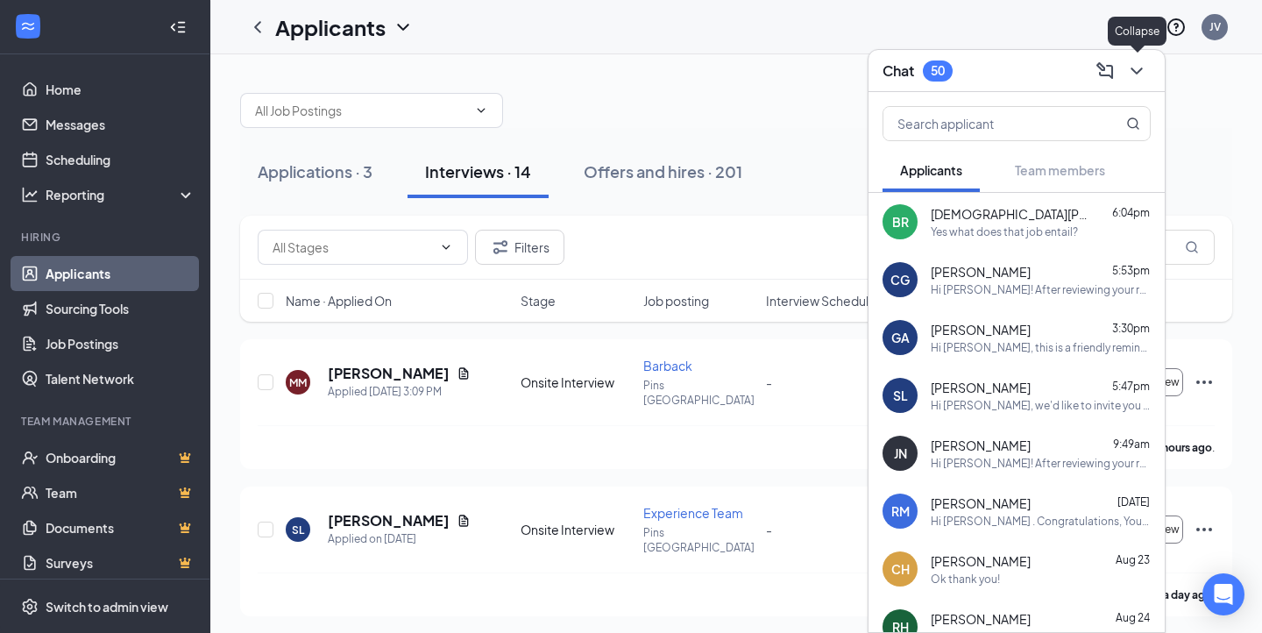
click at [1139, 69] on icon "ChevronDown" at bounding box center [1136, 70] width 21 height 21
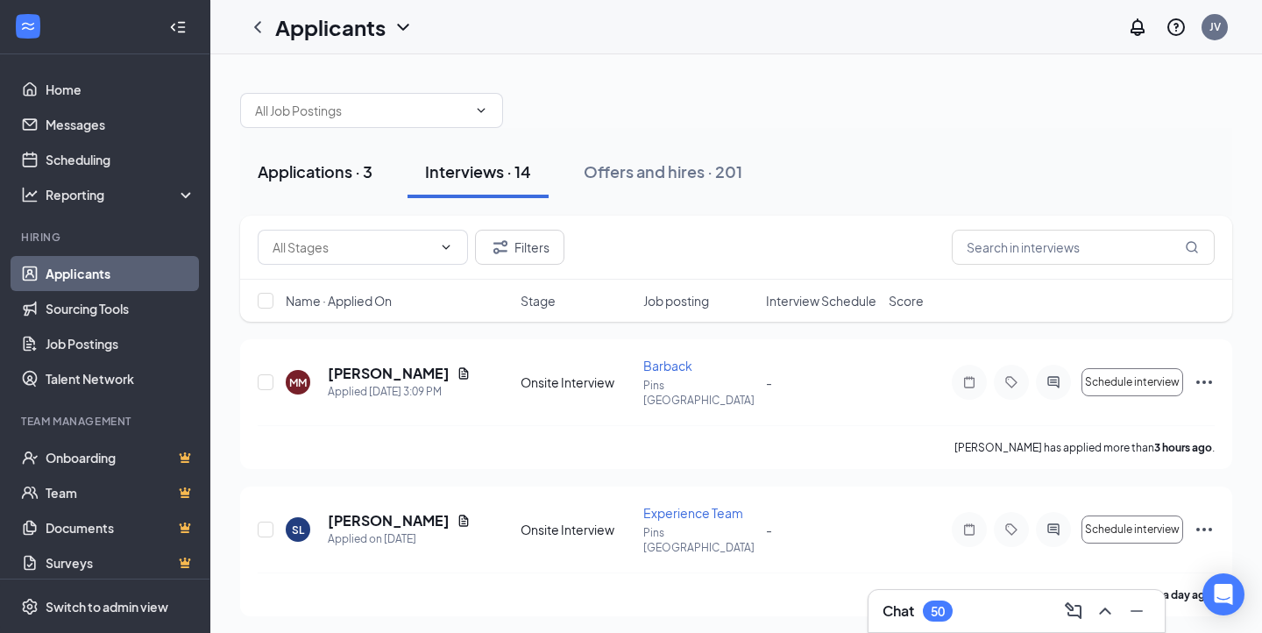
click at [331, 168] on div "Applications · 3" at bounding box center [315, 171] width 115 height 22
